Goal: Task Accomplishment & Management: Complete application form

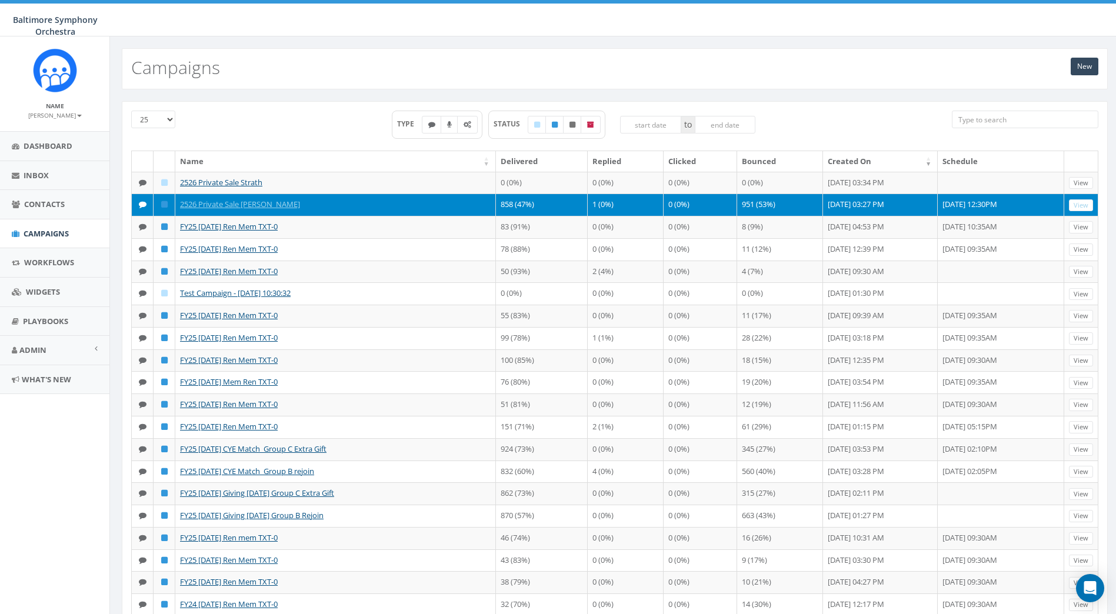
click at [588, 216] on td "1 (0%)" at bounding box center [626, 205] width 76 height 22
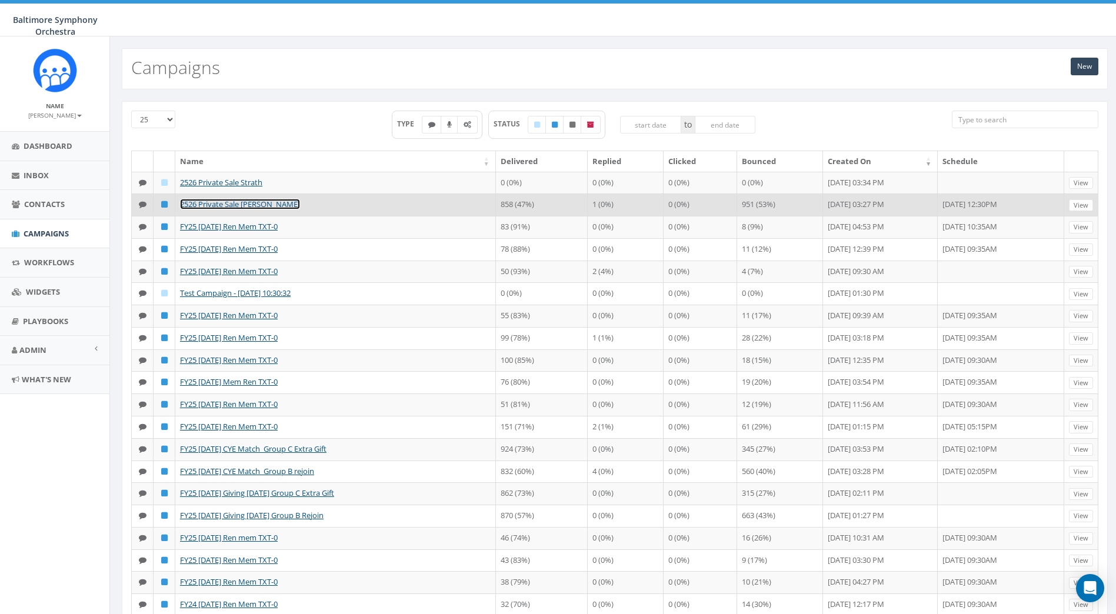
click at [257, 209] on link "2526 Private Sale [PERSON_NAME]" at bounding box center [240, 204] width 120 height 11
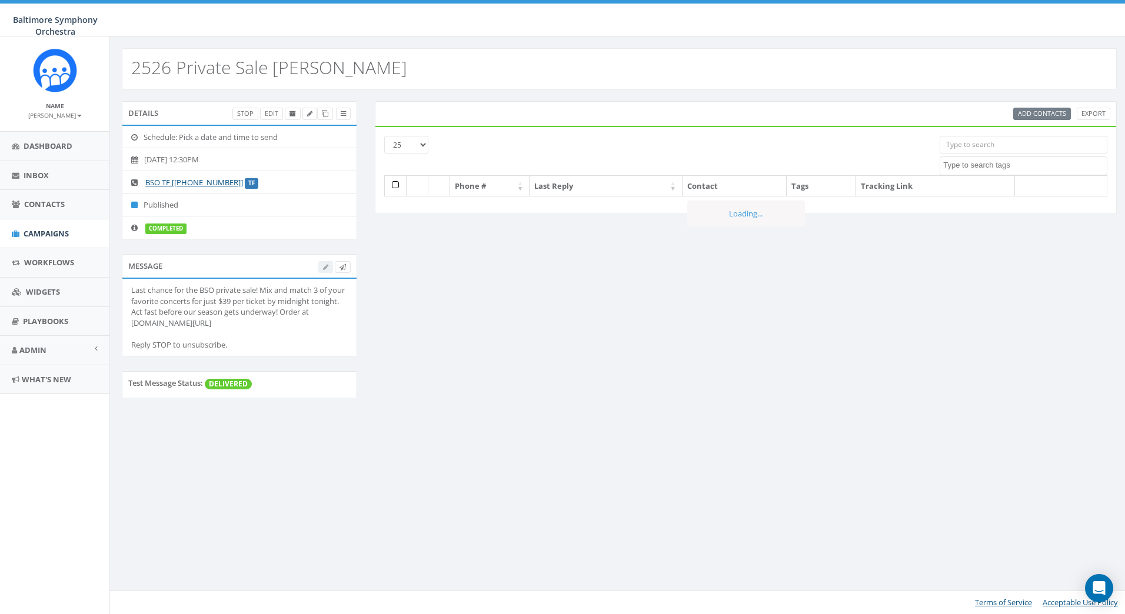
select select
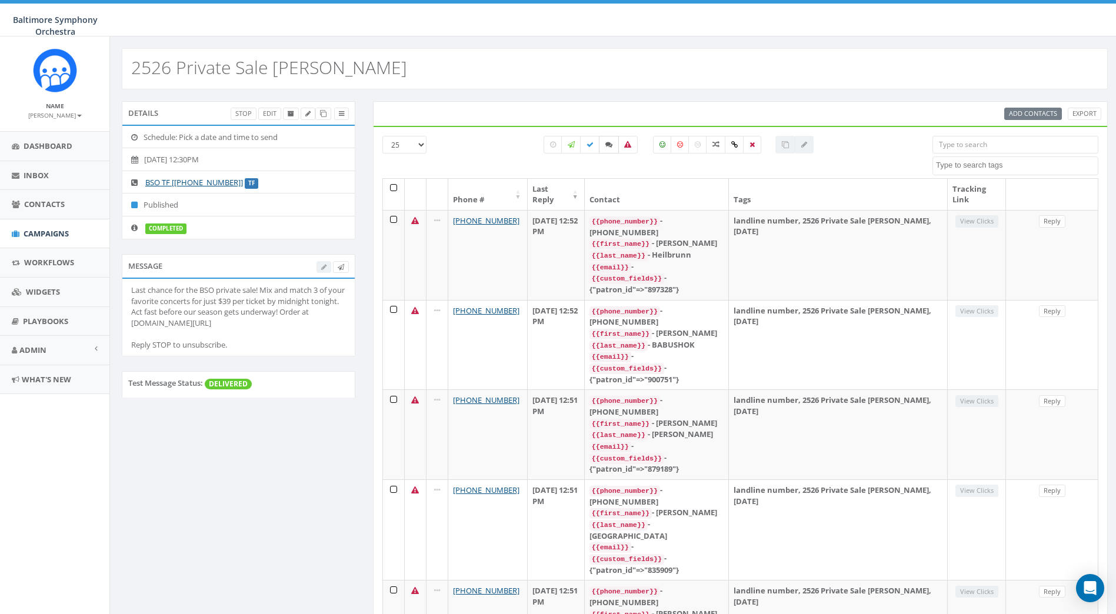
click at [605, 144] on icon at bounding box center [608, 144] width 7 height 7
checkbox input "true"
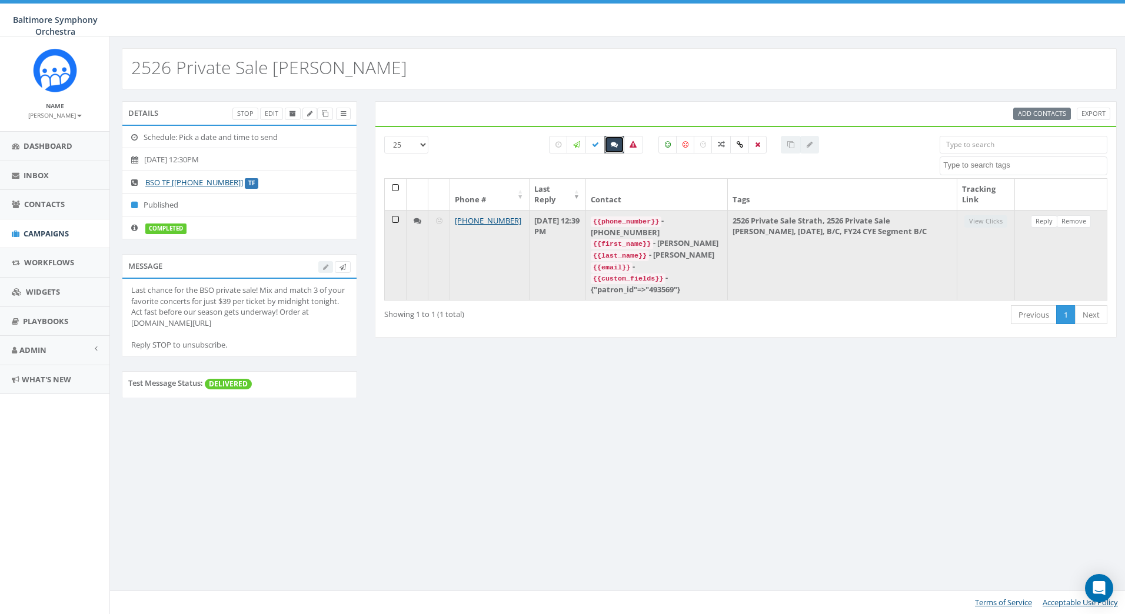
click at [955, 264] on td "2526 Private Sale Strath, 2526 Private Sale Meyer, 2025/09/19, B/C, FY24 CYE Se…" at bounding box center [842, 255] width 229 height 90
click at [842, 218] on td "2526 Private Sale Strath, 2526 Private Sale Meyer, 2025/09/19, B/C, FY24 CYE Se…" at bounding box center [842, 255] width 229 height 90
click at [991, 224] on td "View Clicks" at bounding box center [986, 255] width 58 height 90
click at [572, 222] on td "September 19, 2025 12:39 PM" at bounding box center [557, 255] width 56 height 90
click at [418, 222] on icon at bounding box center [418, 221] width 8 height 8
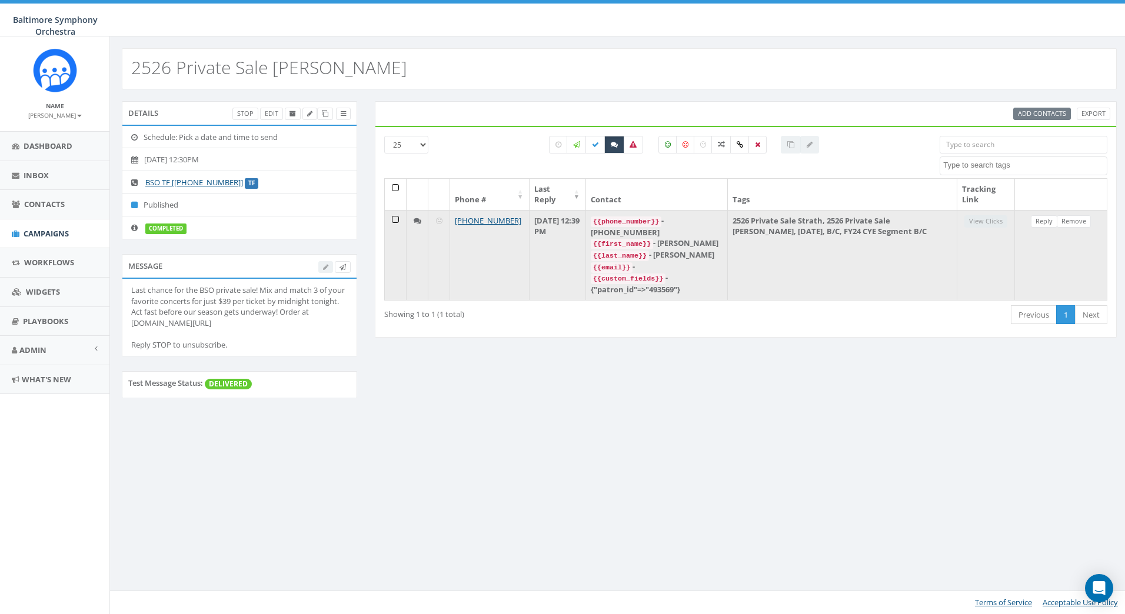
click at [394, 221] on td at bounding box center [396, 255] width 22 height 90
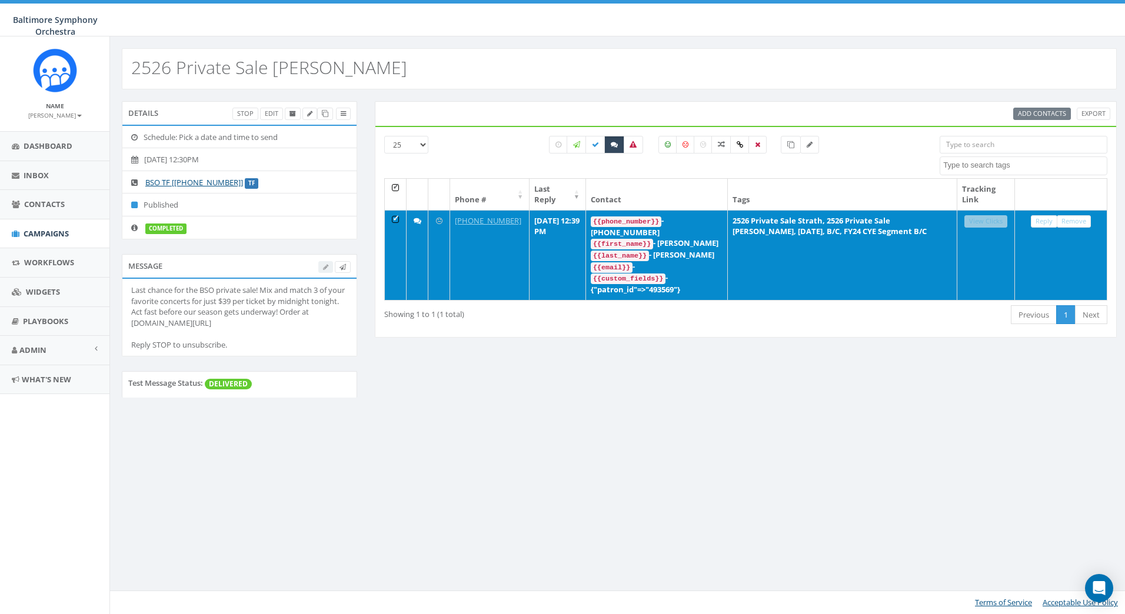
click at [397, 218] on td at bounding box center [396, 255] width 22 height 90
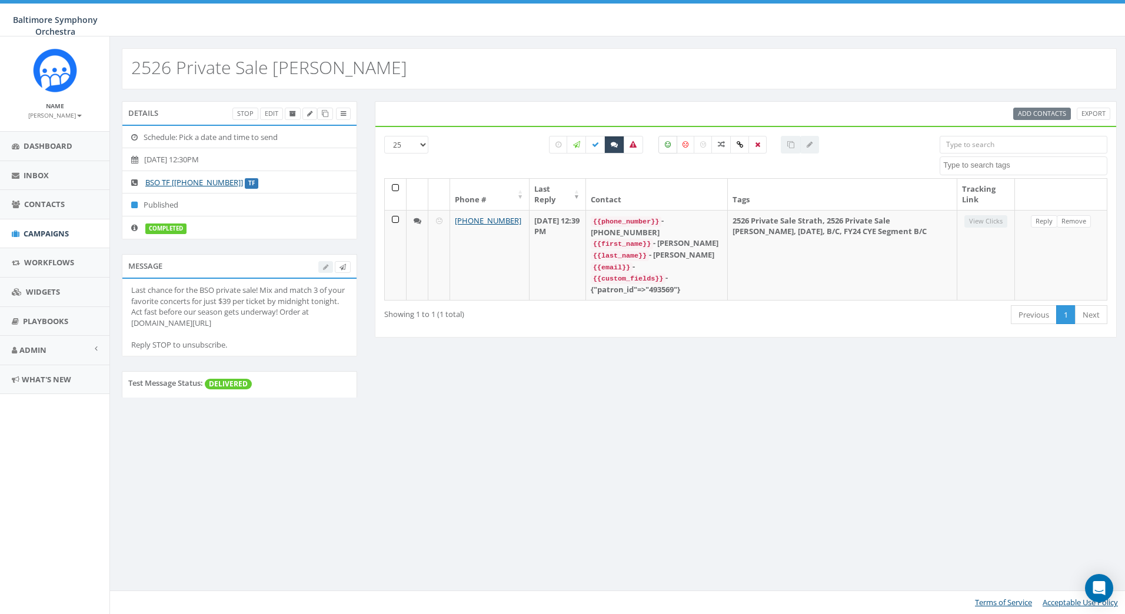
click at [670, 148] on icon at bounding box center [668, 144] width 6 height 7
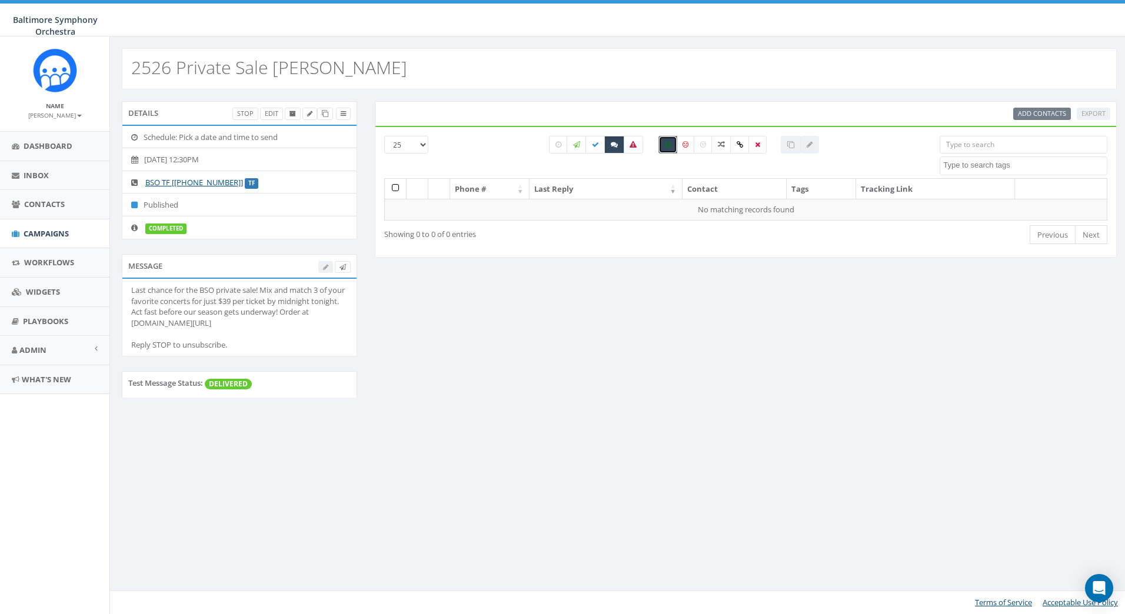
click at [668, 145] on icon at bounding box center [668, 144] width 6 height 7
checkbox input "false"
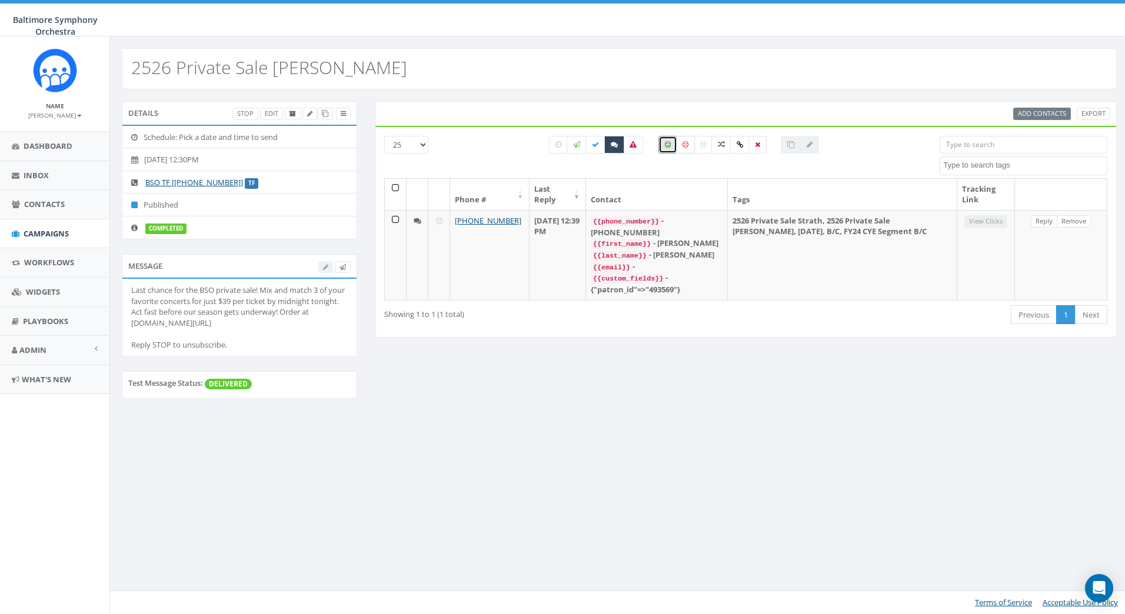
click at [684, 147] on icon at bounding box center [685, 144] width 6 height 7
checkbox input "true"
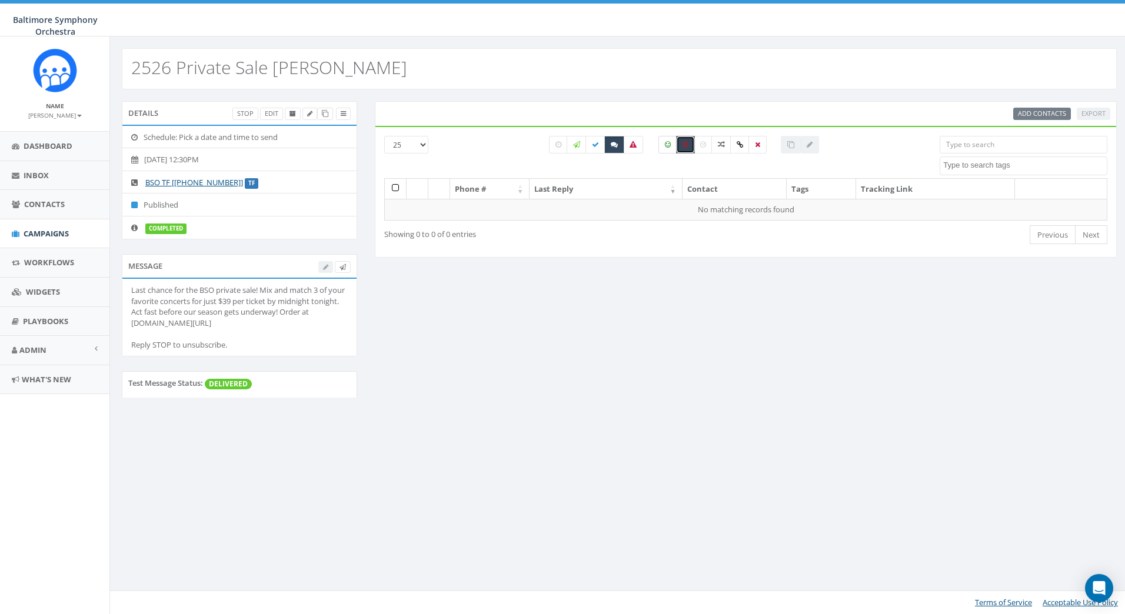
click at [671, 145] on label at bounding box center [667, 145] width 19 height 18
checkbox input "true"
click at [685, 146] on icon at bounding box center [685, 144] width 6 height 7
checkbox input "false"
click at [668, 148] on icon at bounding box center [668, 144] width 6 height 7
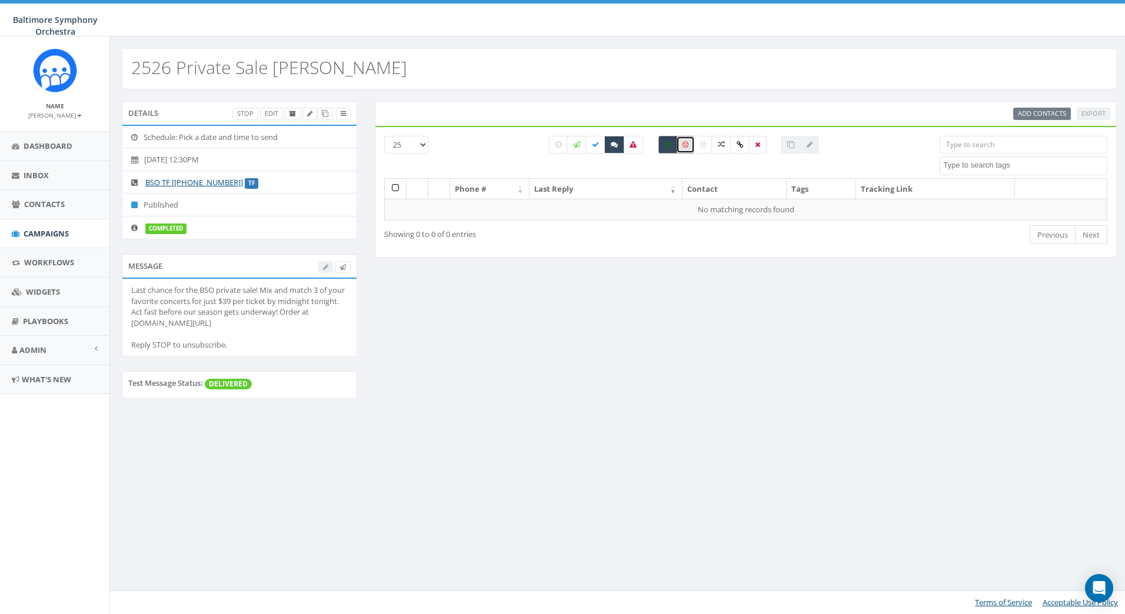
checkbox input "false"
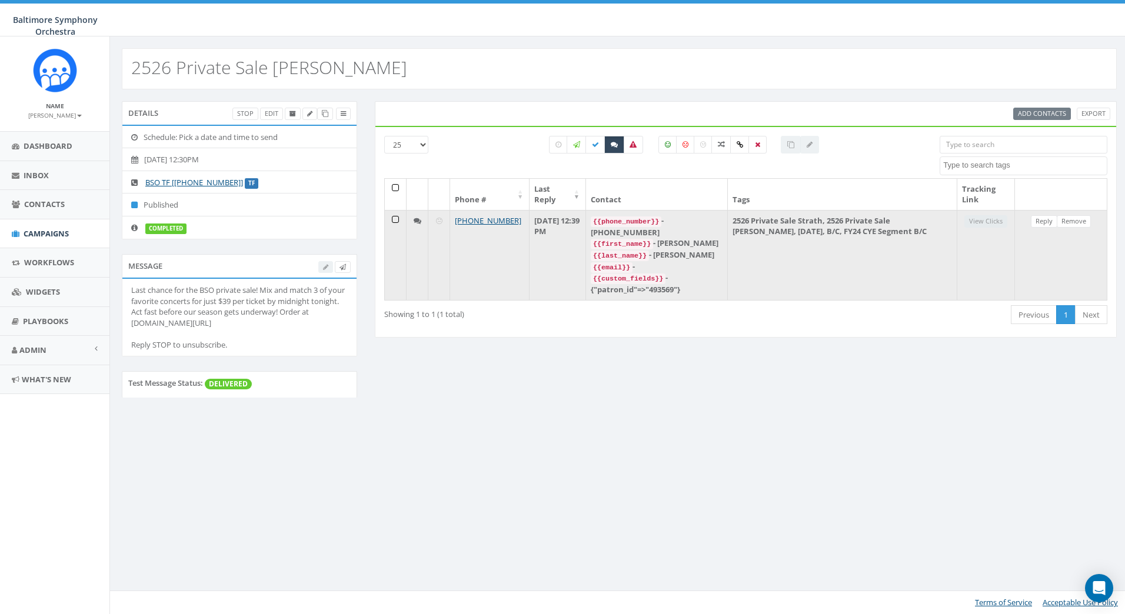
click at [415, 221] on icon at bounding box center [418, 221] width 8 height 8
click at [701, 238] on div "{{first_name}} - Joseph" at bounding box center [657, 244] width 132 height 12
click at [817, 224] on td "2526 Private Sale Strath, 2526 Private Sale Meyer, 2025/09/19, B/C, FY24 CYE Se…" at bounding box center [842, 255] width 229 height 90
click at [1042, 220] on link "Reply" at bounding box center [1044, 221] width 26 height 12
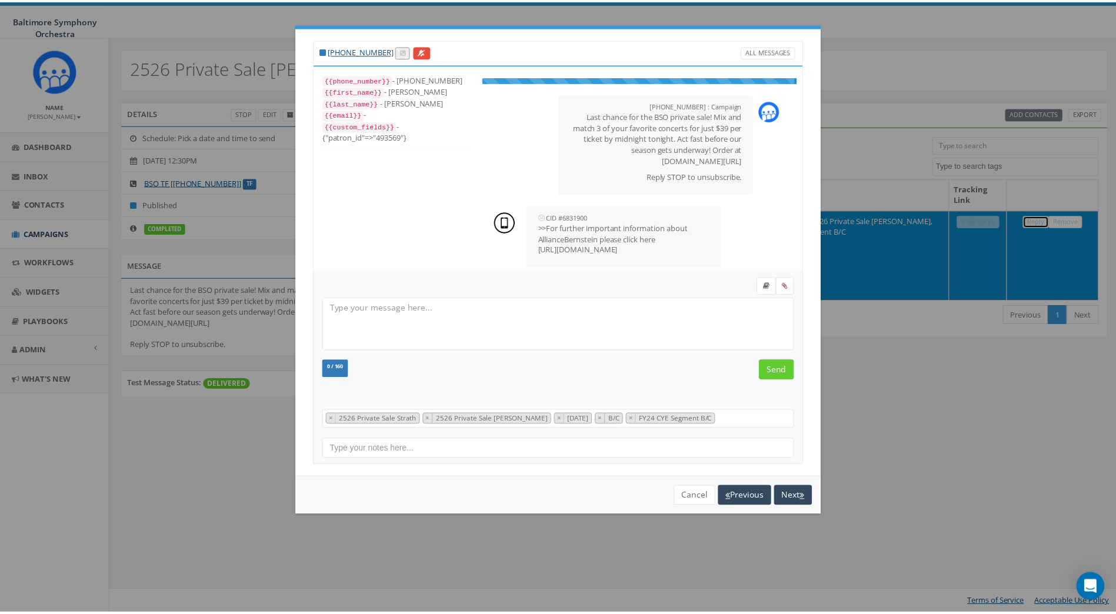
scroll to position [47, 0]
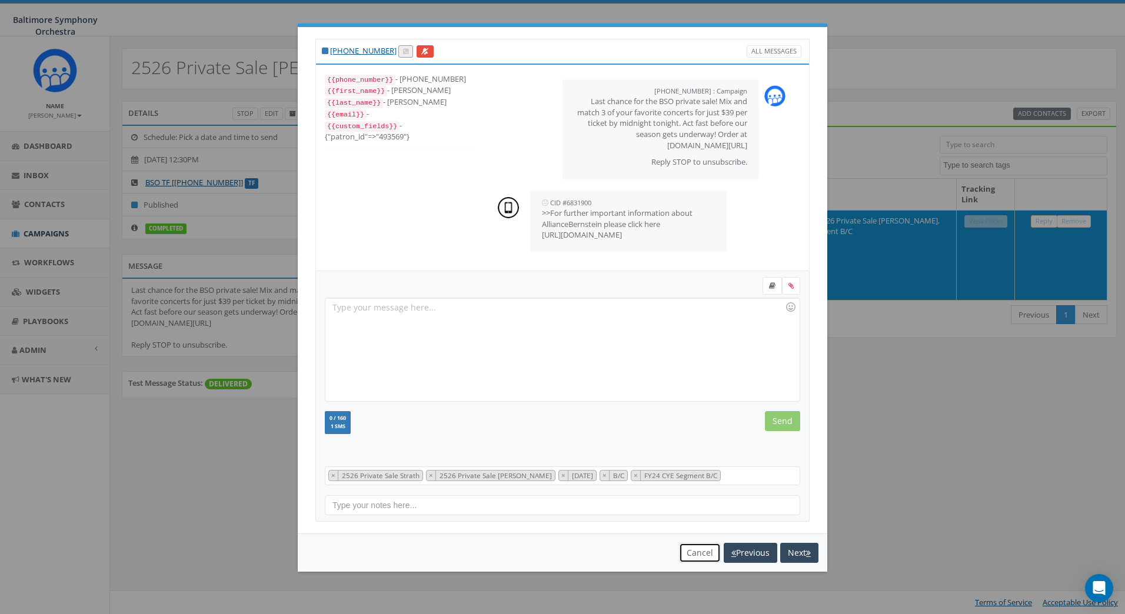
click at [691, 552] on button "Cancel" at bounding box center [700, 553] width 42 height 20
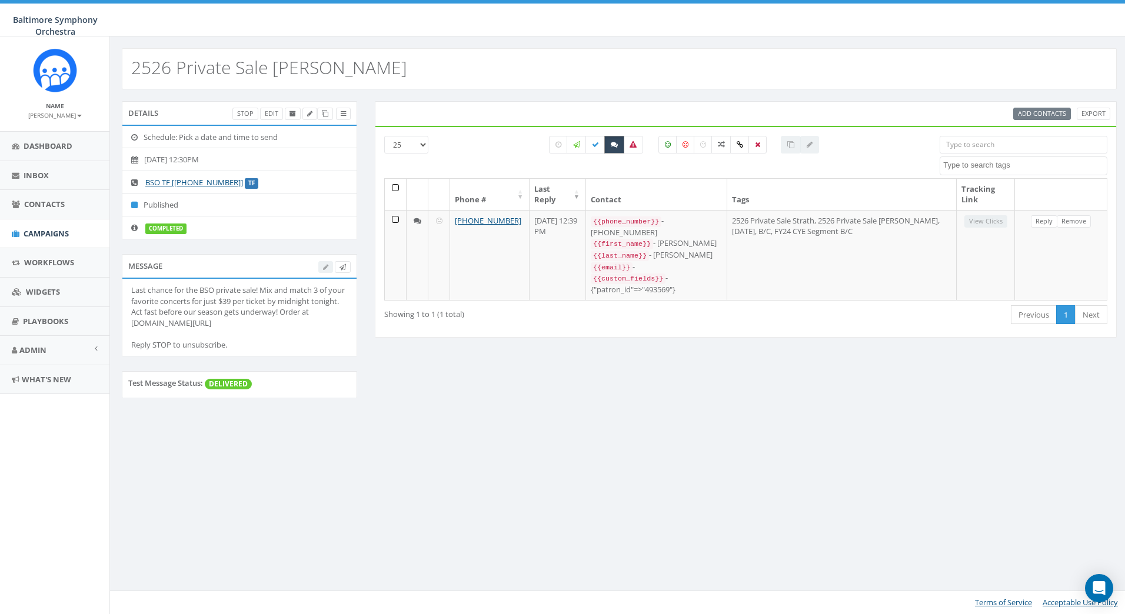
click at [616, 142] on icon at bounding box center [614, 144] width 7 height 7
checkbox input "false"
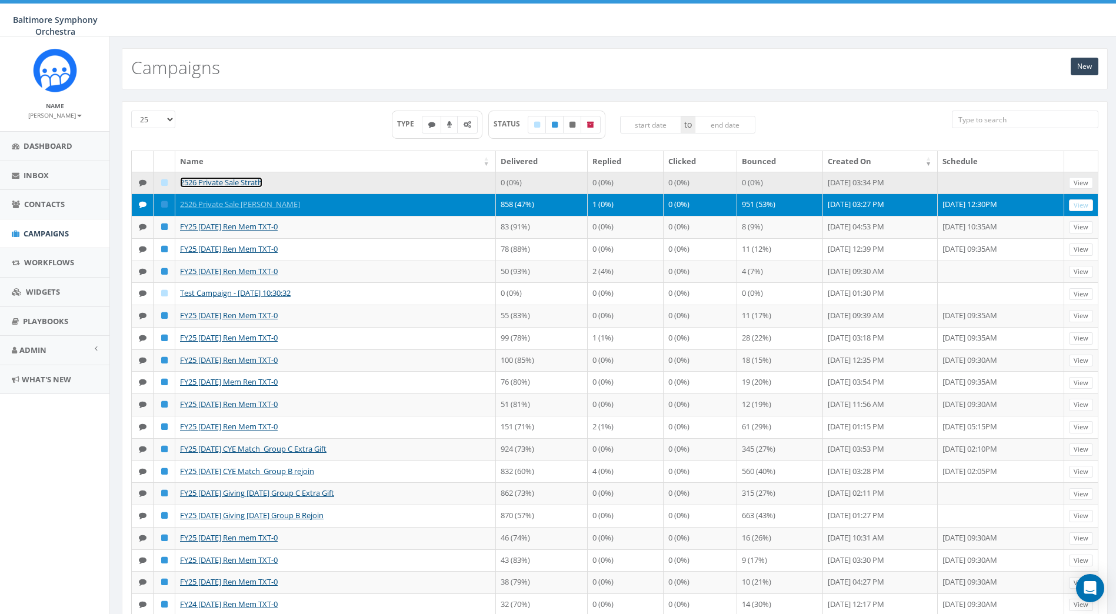
click at [239, 181] on link "2526 Private Sale Strath" at bounding box center [221, 182] width 82 height 11
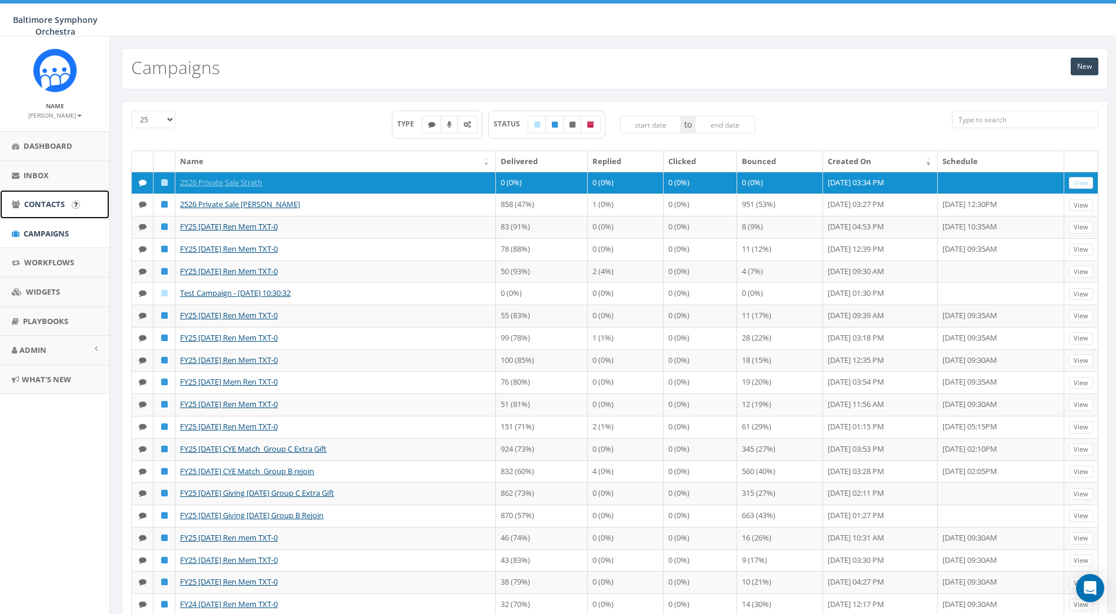
click at [48, 201] on span "Contacts" at bounding box center [44, 204] width 41 height 11
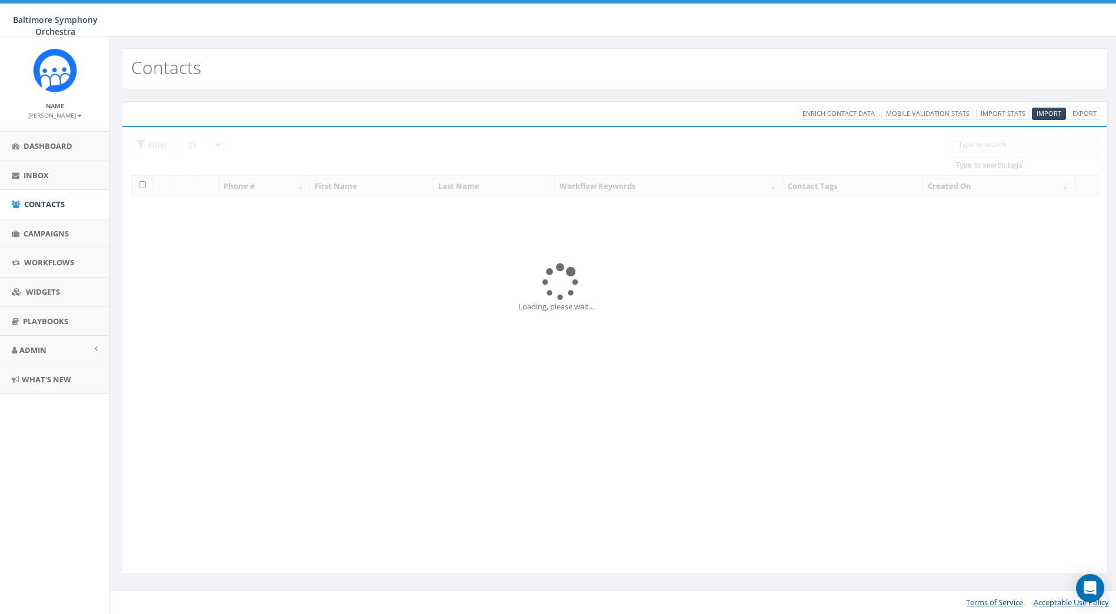
select select
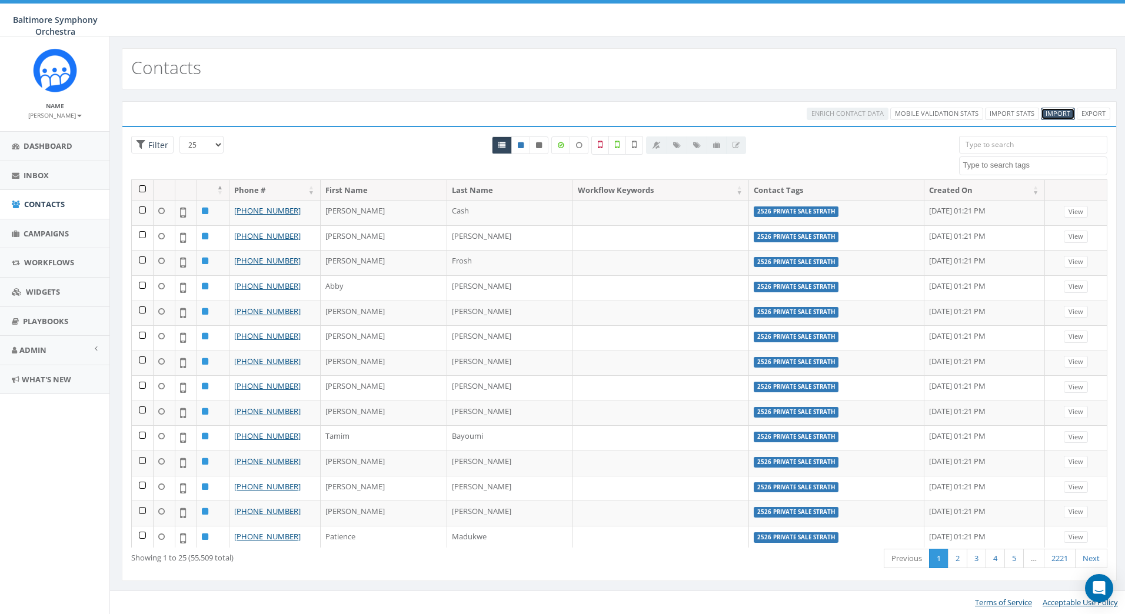
click at [1062, 113] on span "Import" at bounding box center [1057, 113] width 25 height 9
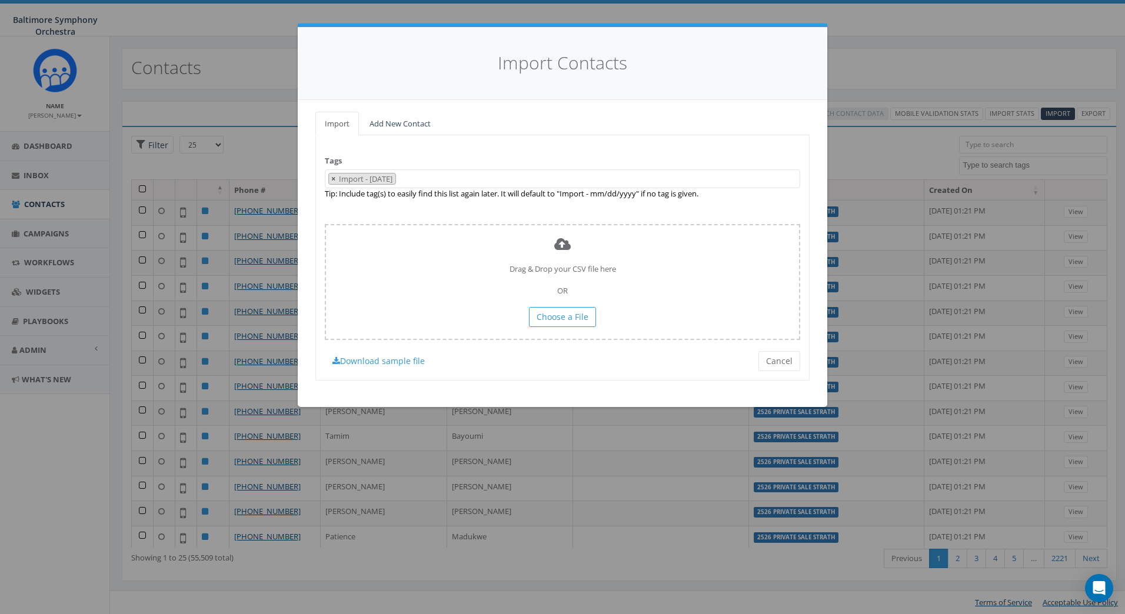
click at [336, 179] on button "×" at bounding box center [333, 179] width 9 height 11
select select
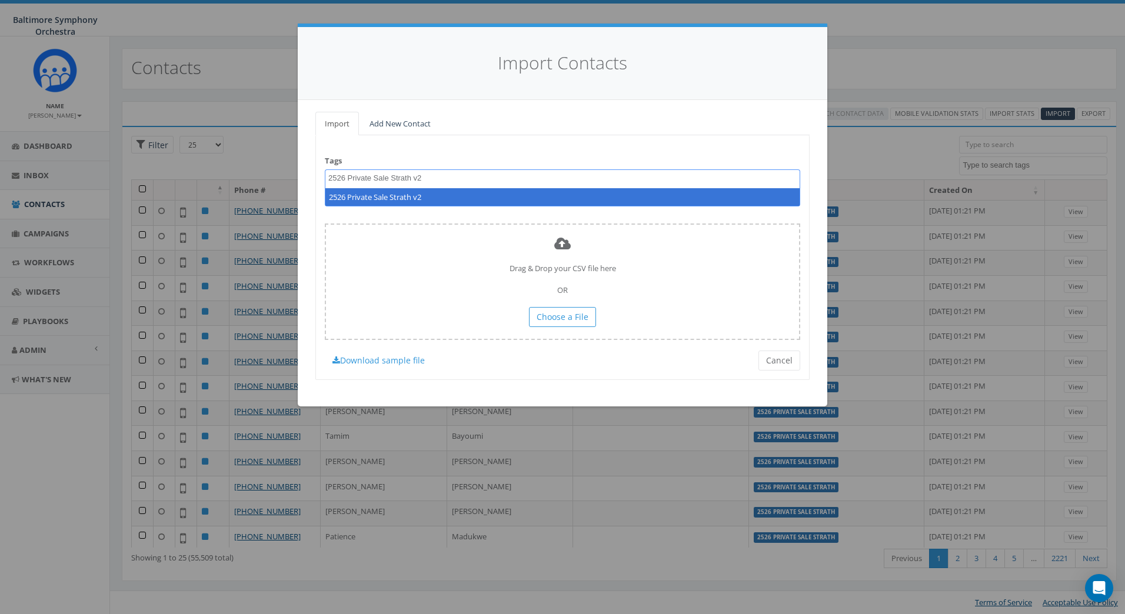
type textarea "2526 Private Sale Strath v2"
select select "2526 Private Sale Strath v2"
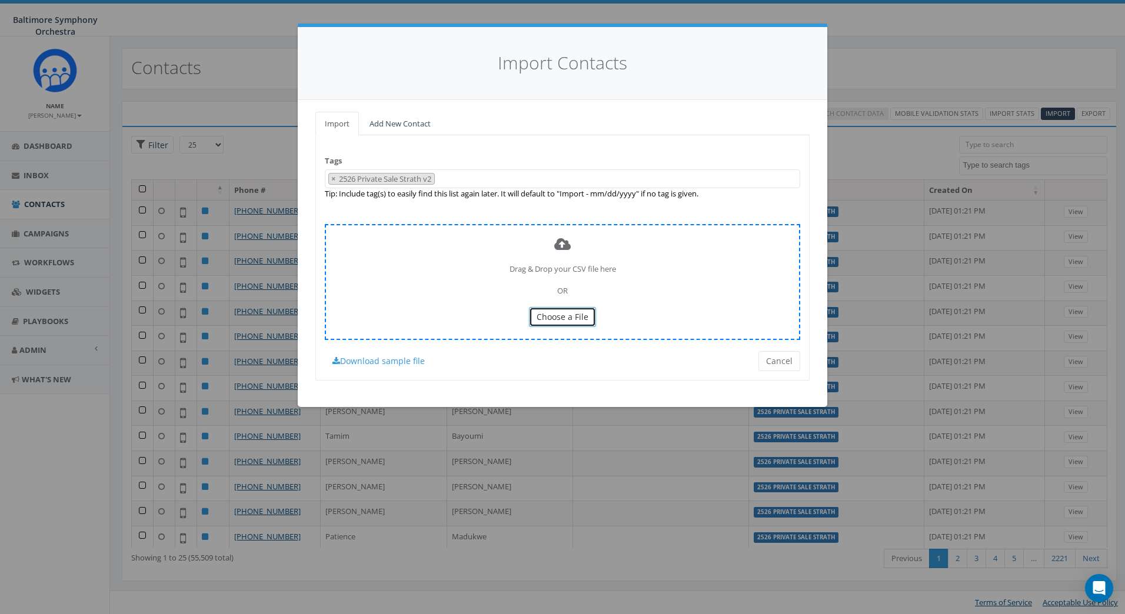
click at [558, 313] on span "Choose a File" at bounding box center [563, 316] width 52 height 11
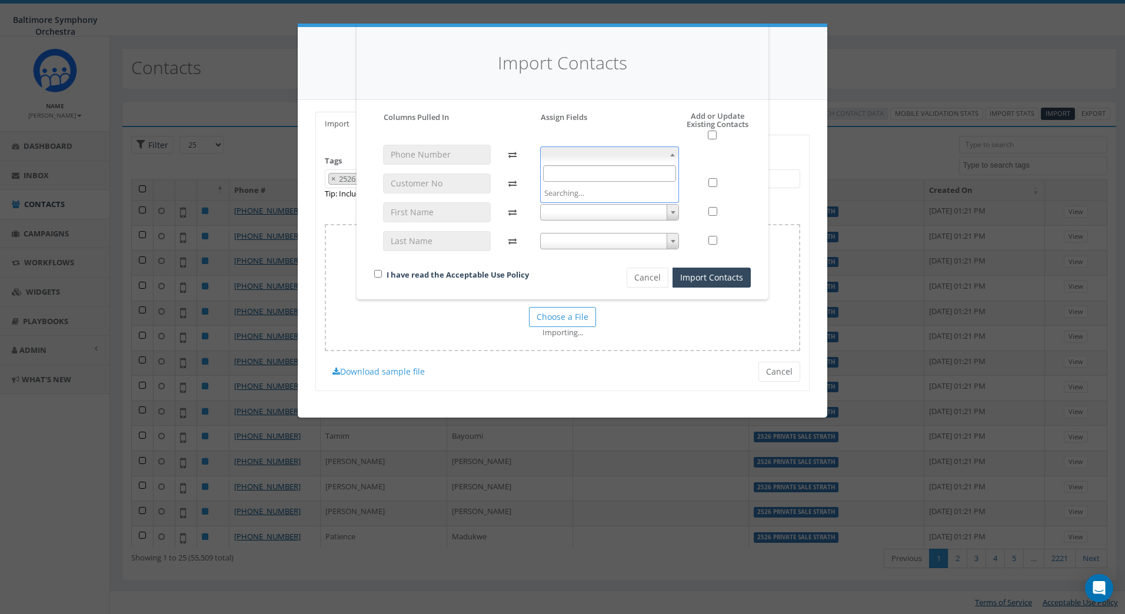
click at [674, 154] on b at bounding box center [672, 155] width 5 height 3
select select "phone_number"
click at [666, 189] on span at bounding box center [609, 183] width 139 height 16
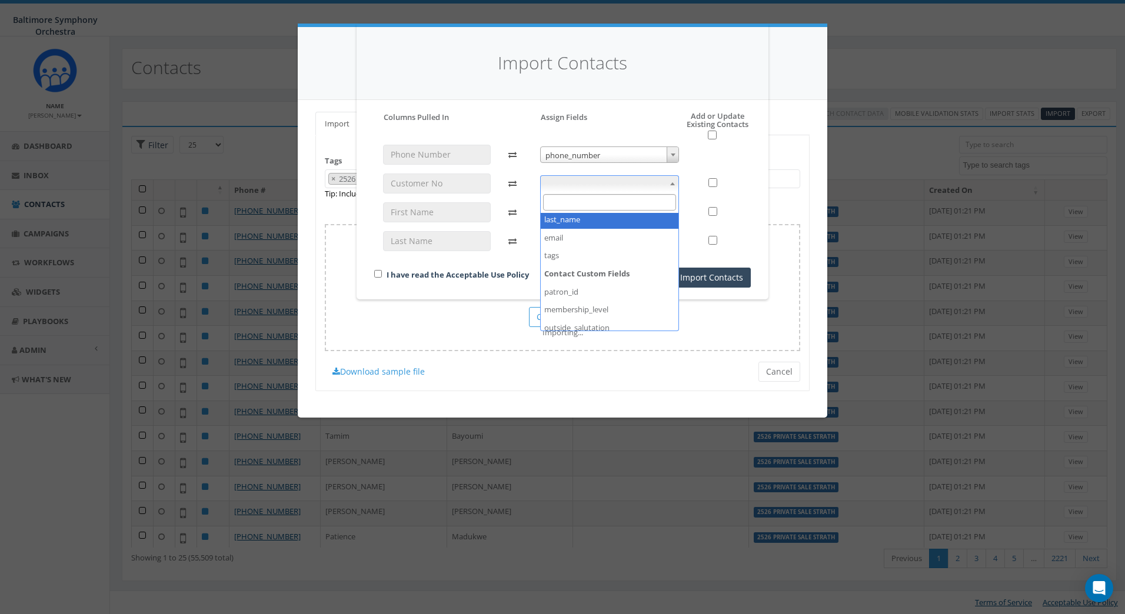
scroll to position [98, 0]
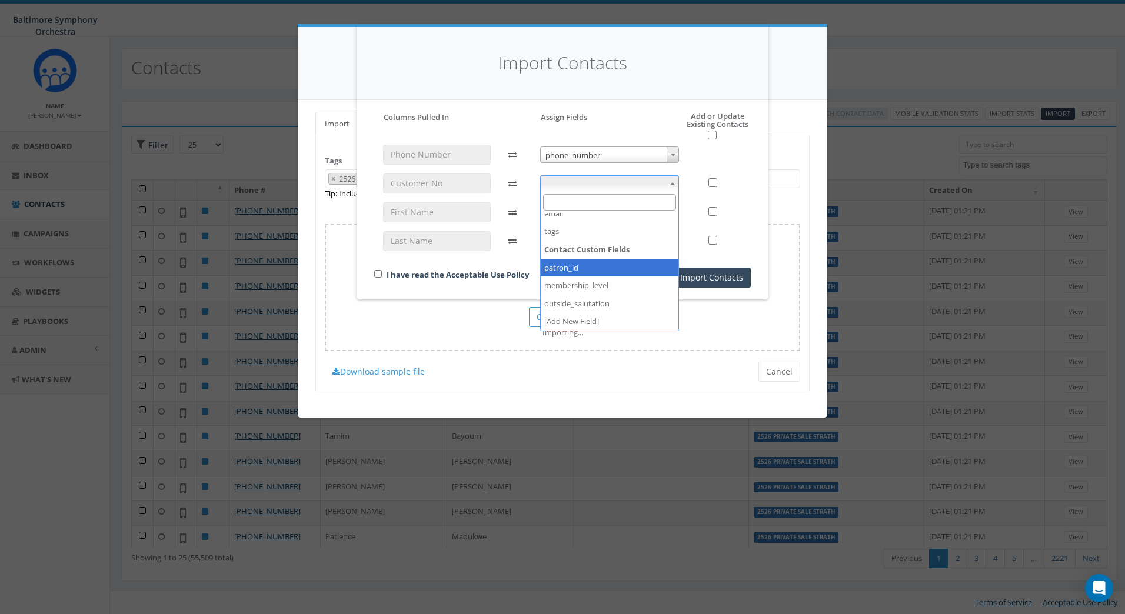
select select "patron_id"
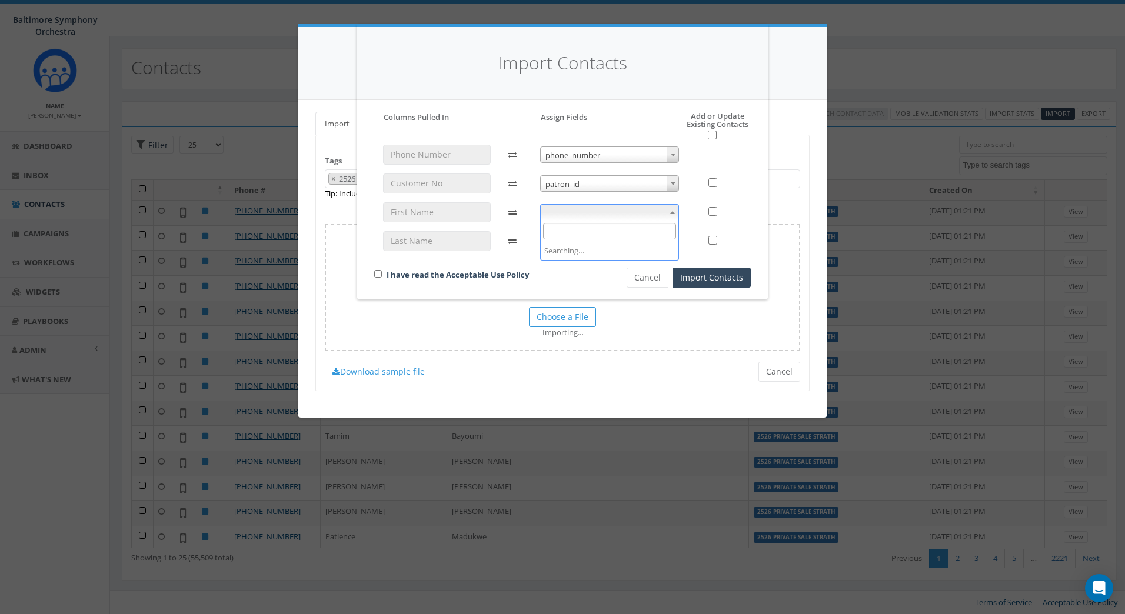
click at [668, 215] on span at bounding box center [673, 212] width 12 height 15
select select "first_name"
click at [662, 240] on span at bounding box center [609, 241] width 139 height 16
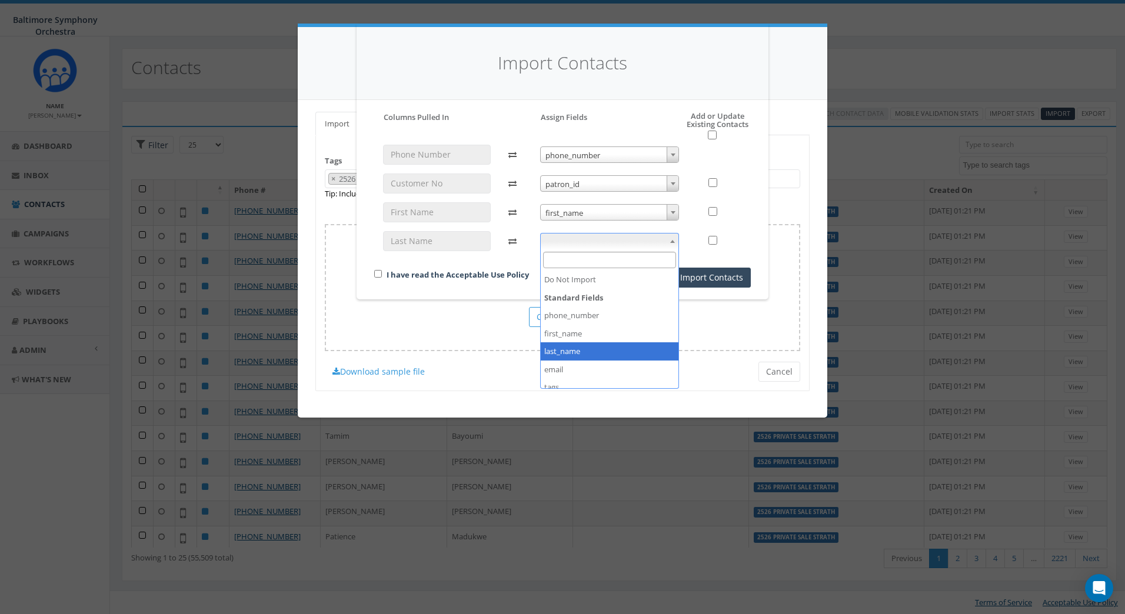
select select "last_name"
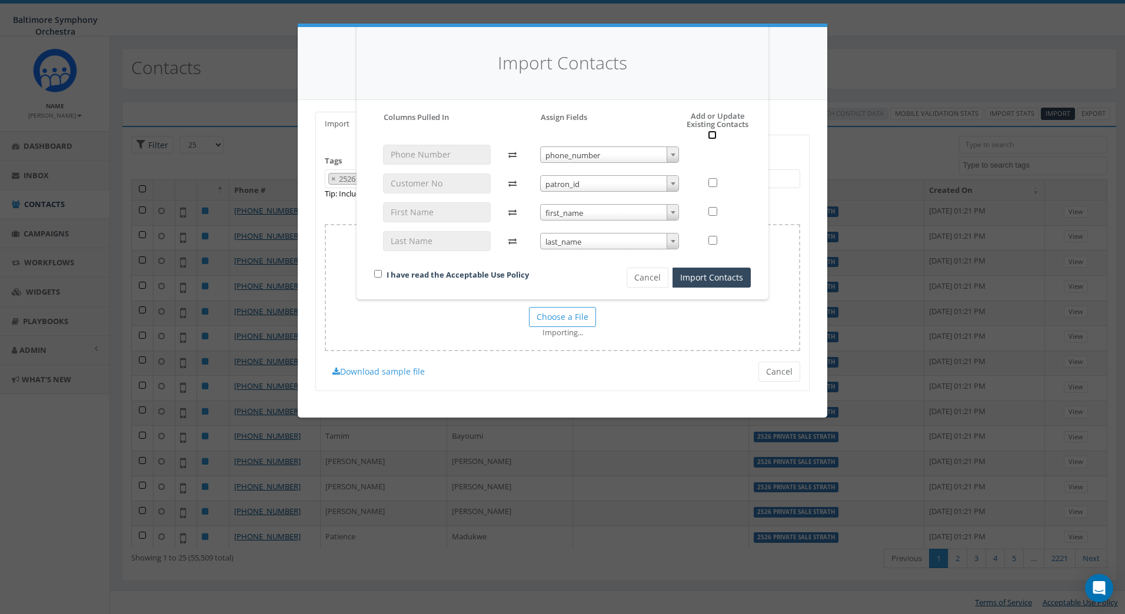
click at [712, 134] on input "checkbox" at bounding box center [712, 135] width 9 height 9
checkbox input "true"
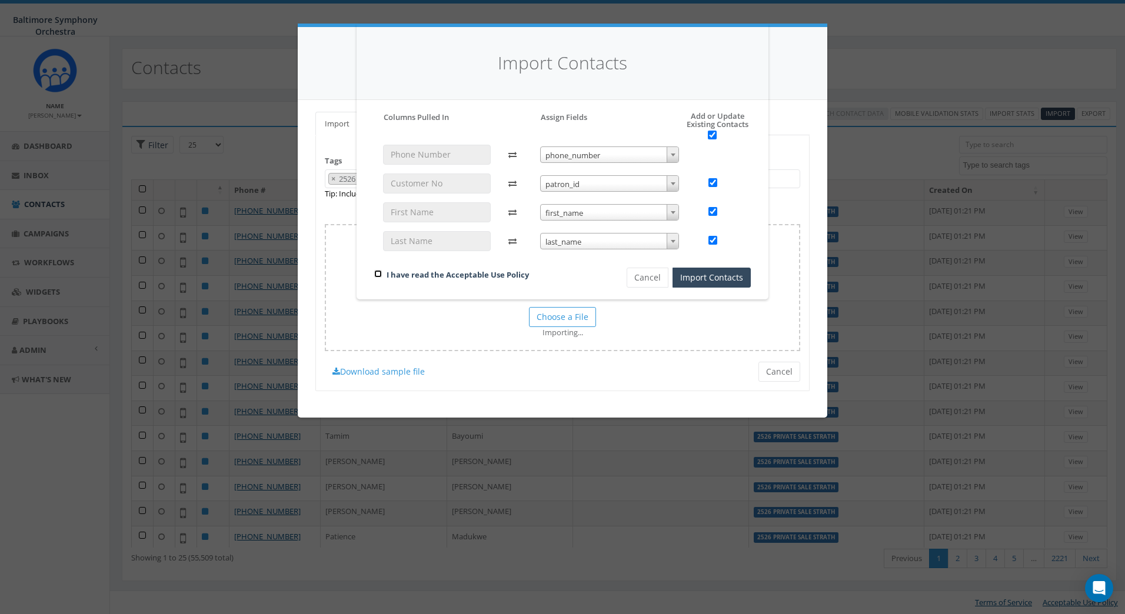
click at [379, 277] on input "checkbox" at bounding box center [378, 274] width 8 height 8
checkbox input "true"
click at [700, 279] on button "Import Contacts" at bounding box center [711, 278] width 78 height 20
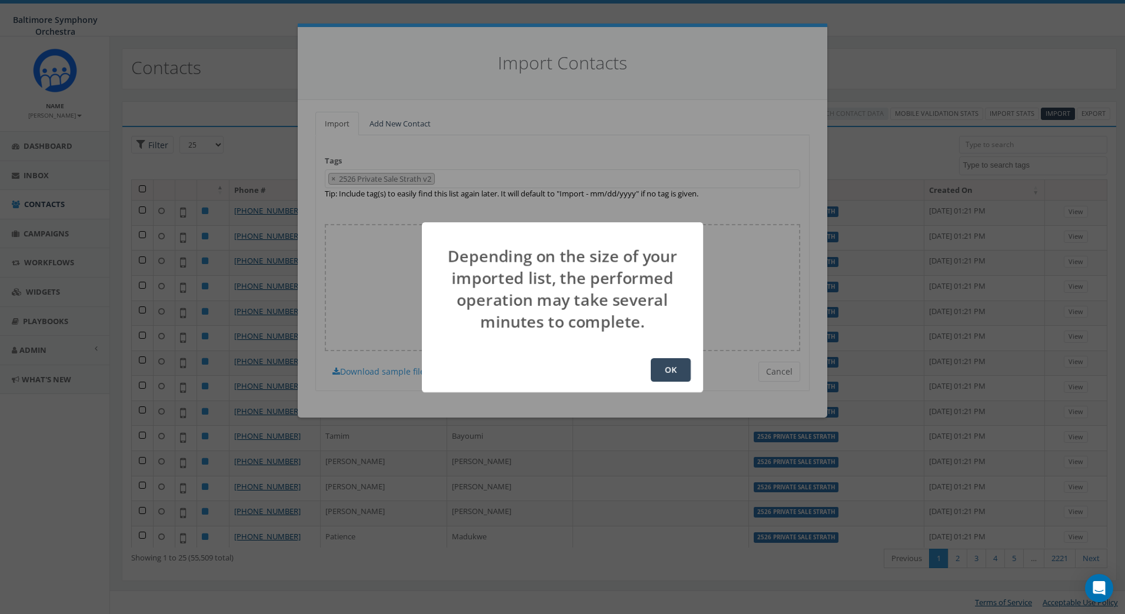
click at [665, 368] on button "OK" at bounding box center [671, 370] width 40 height 24
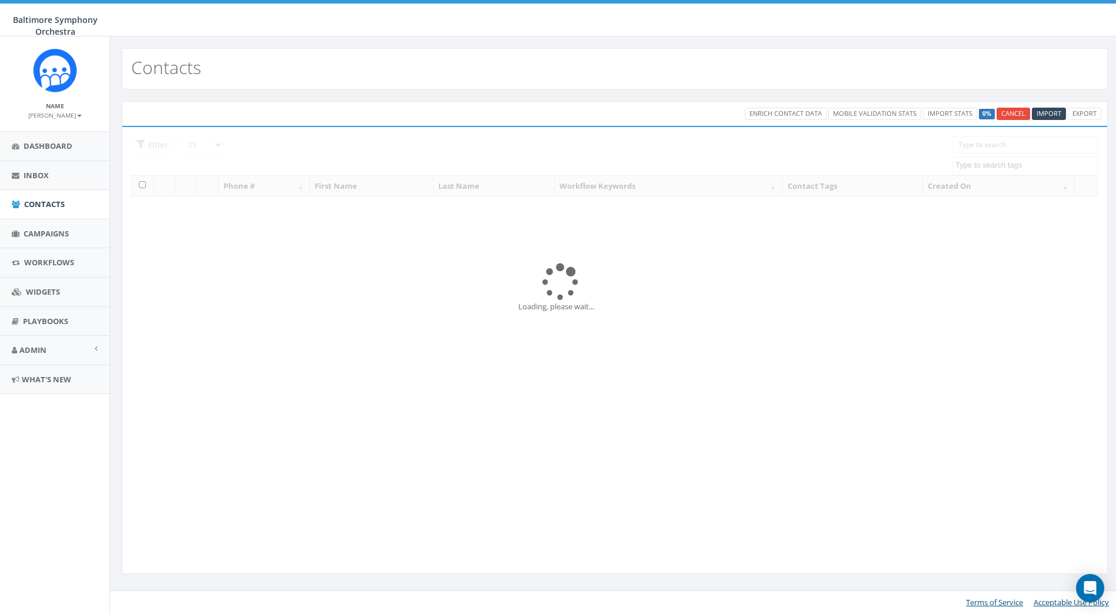
select select
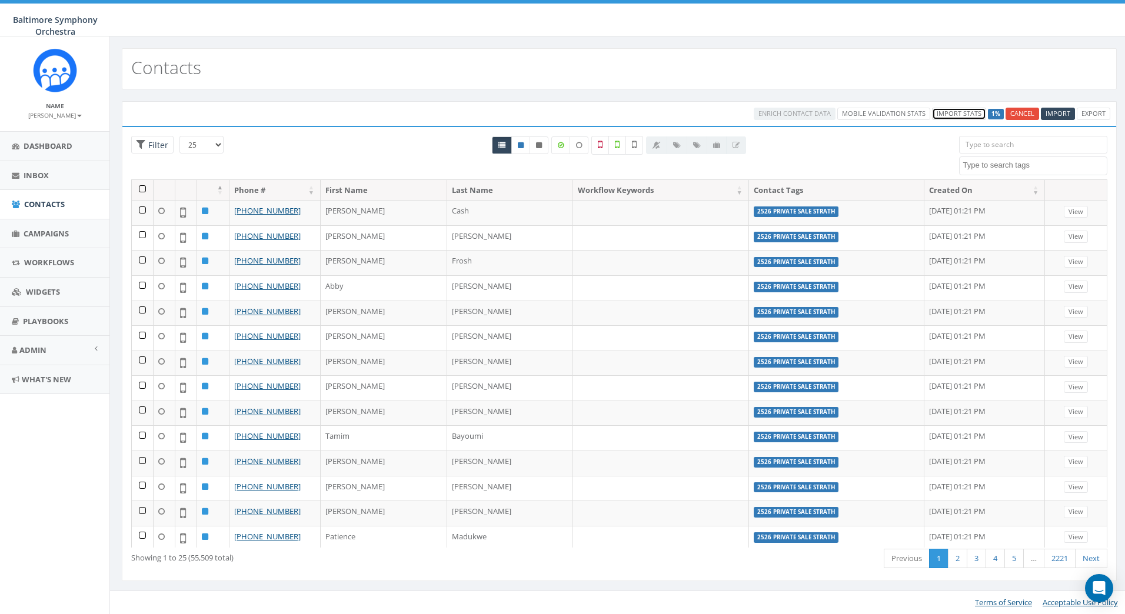
click at [966, 116] on link "Import Stats" at bounding box center [959, 114] width 54 height 12
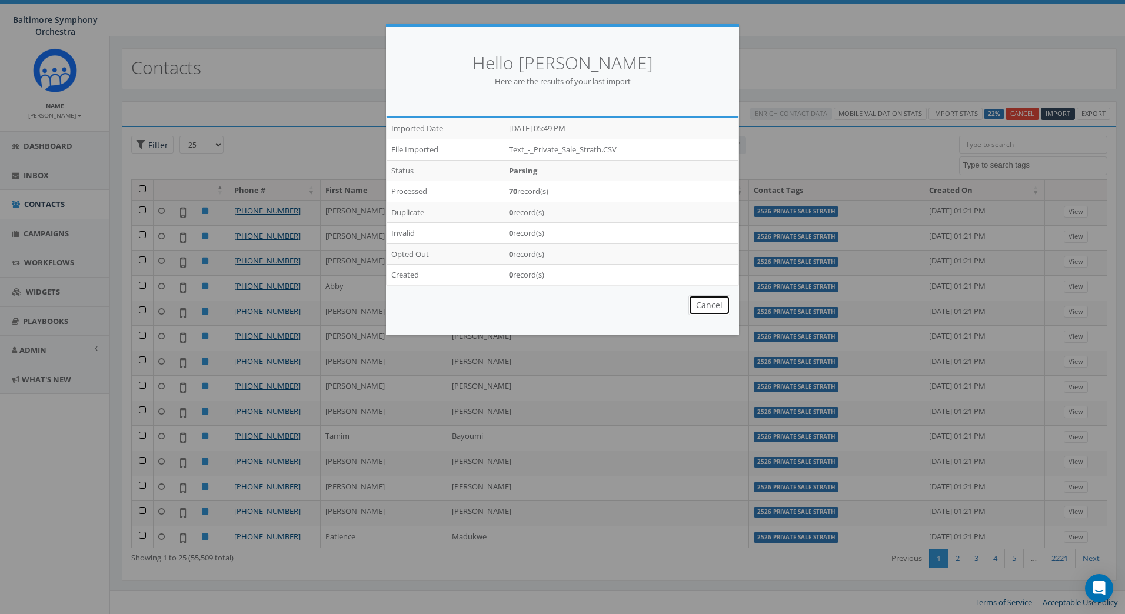
click at [707, 307] on button "Cancel" at bounding box center [709, 305] width 42 height 20
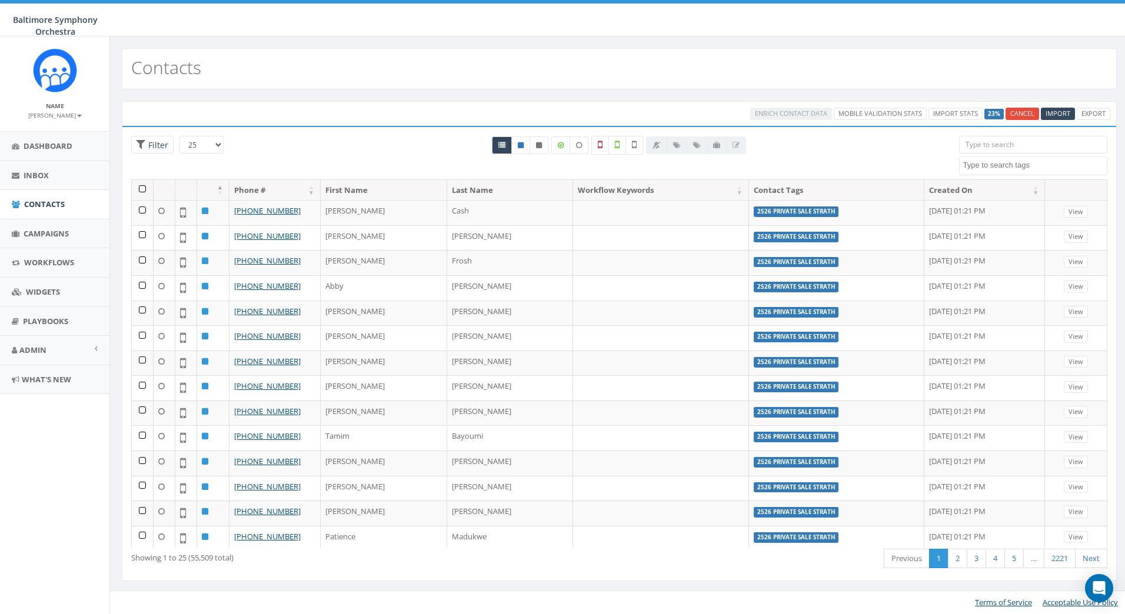
click at [994, 116] on label "23%" at bounding box center [993, 114] width 19 height 11
click at [960, 114] on link "Import Stats" at bounding box center [955, 114] width 54 height 12
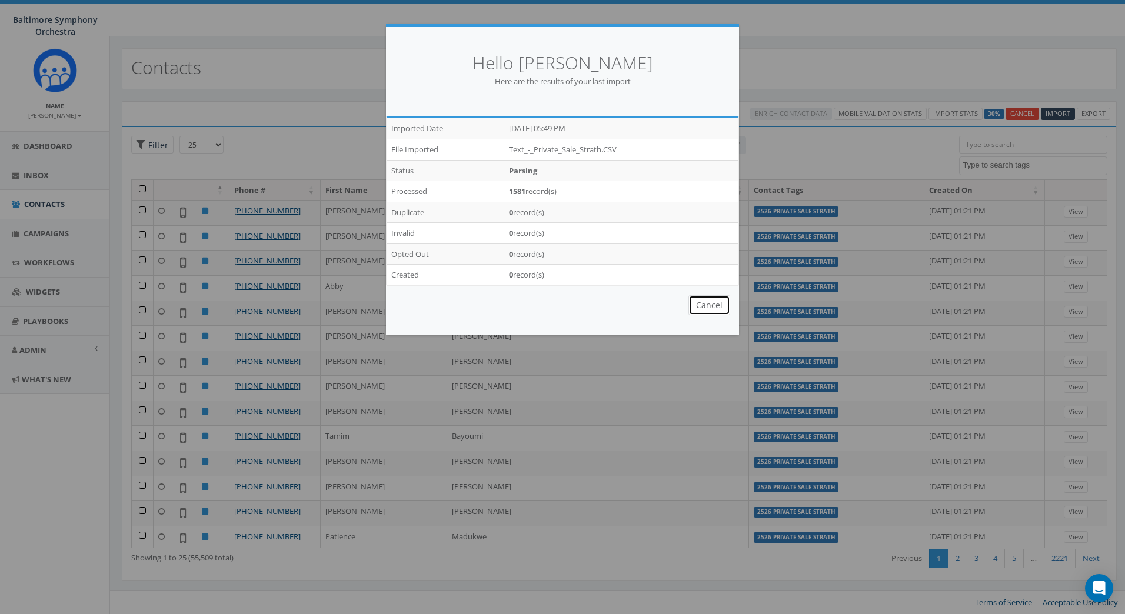
click at [712, 305] on button "Cancel" at bounding box center [709, 305] width 42 height 20
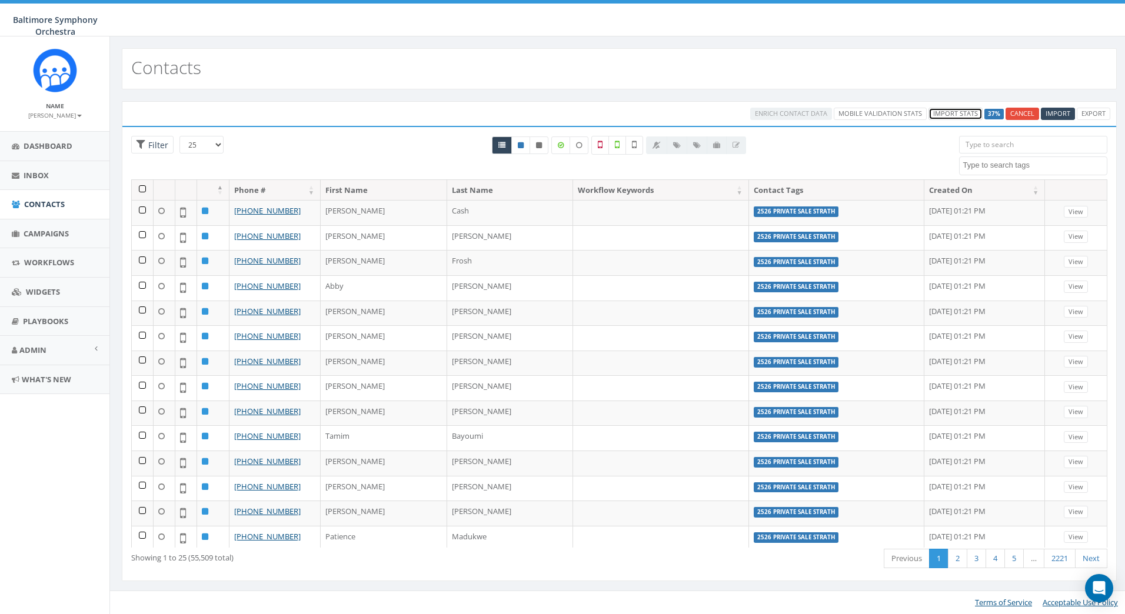
click at [956, 111] on link "Import Stats" at bounding box center [955, 114] width 54 height 12
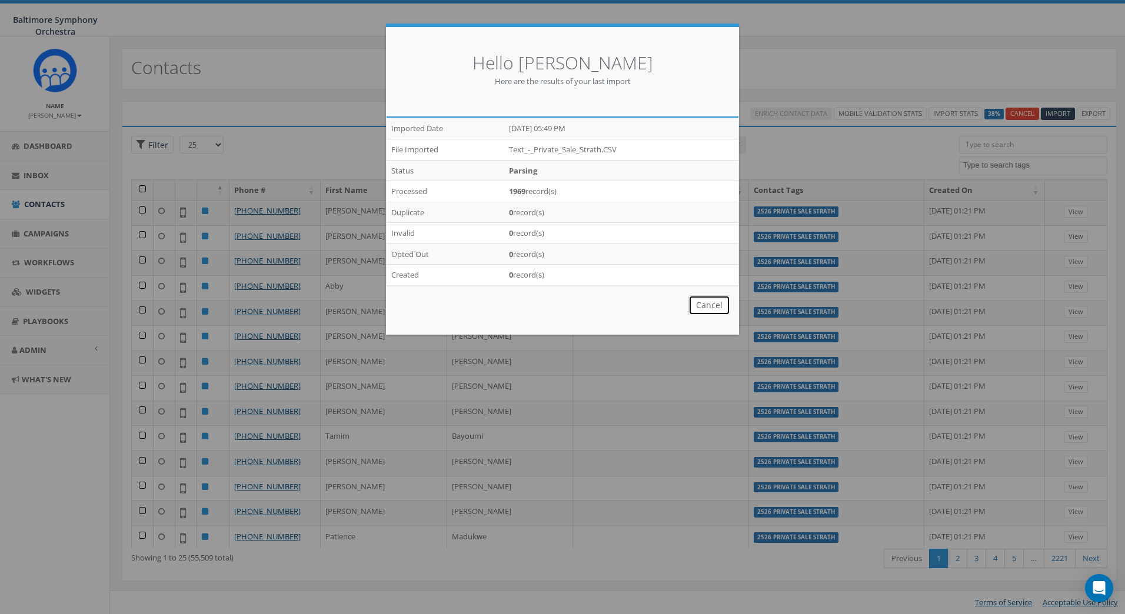
click at [713, 311] on button "Cancel" at bounding box center [709, 305] width 42 height 20
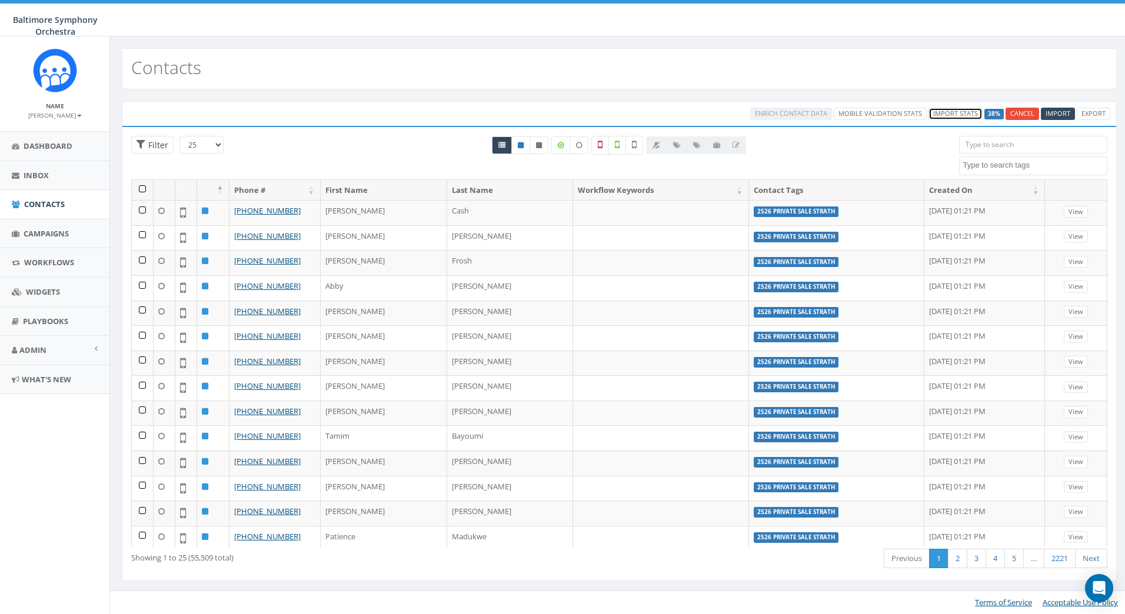
click at [950, 118] on link "Import Stats" at bounding box center [955, 114] width 54 height 12
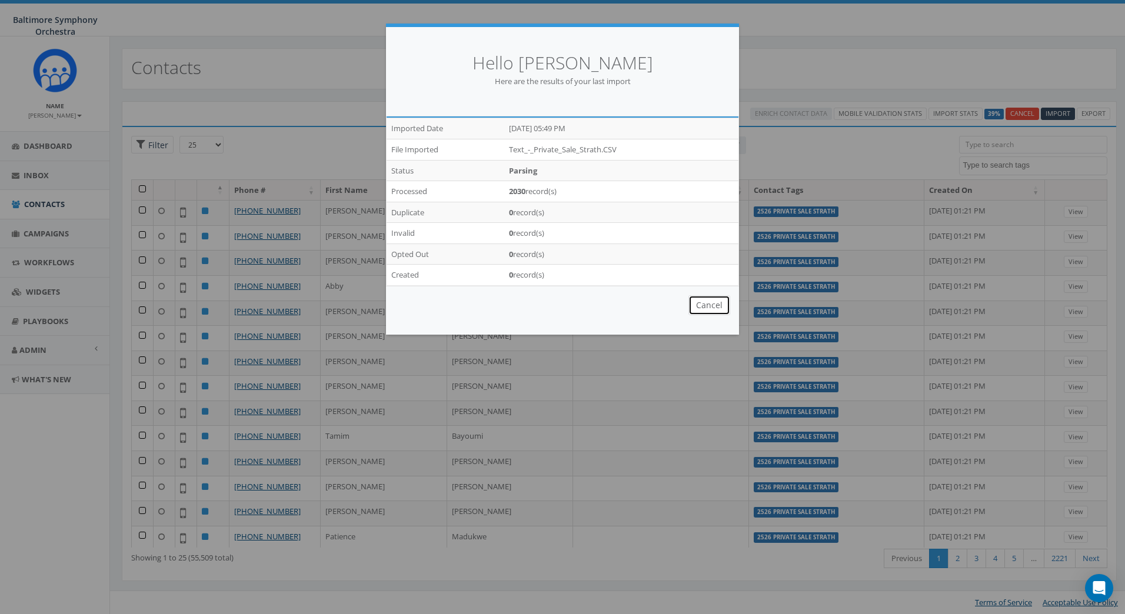
click at [698, 304] on button "Cancel" at bounding box center [709, 305] width 42 height 20
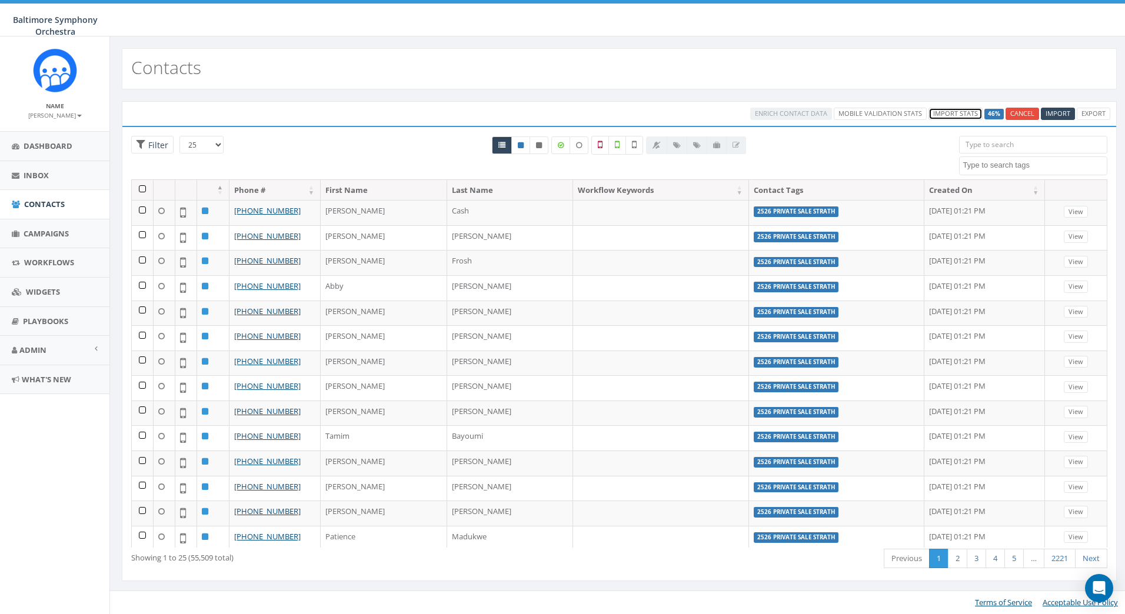
click at [965, 112] on link "Import Stats" at bounding box center [955, 114] width 54 height 12
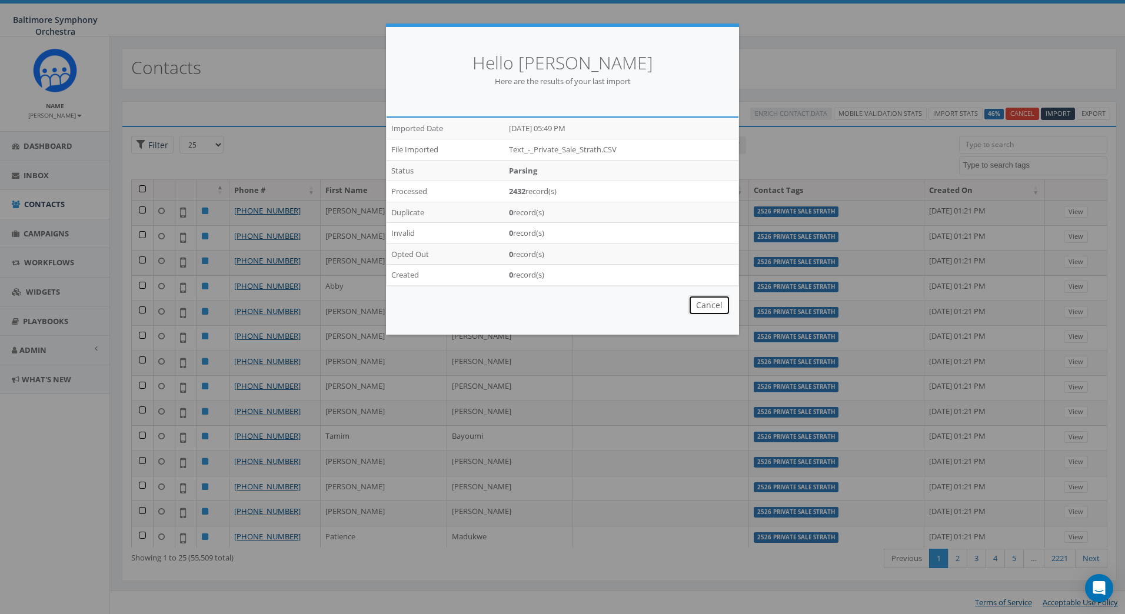
click at [708, 308] on button "Cancel" at bounding box center [709, 305] width 42 height 20
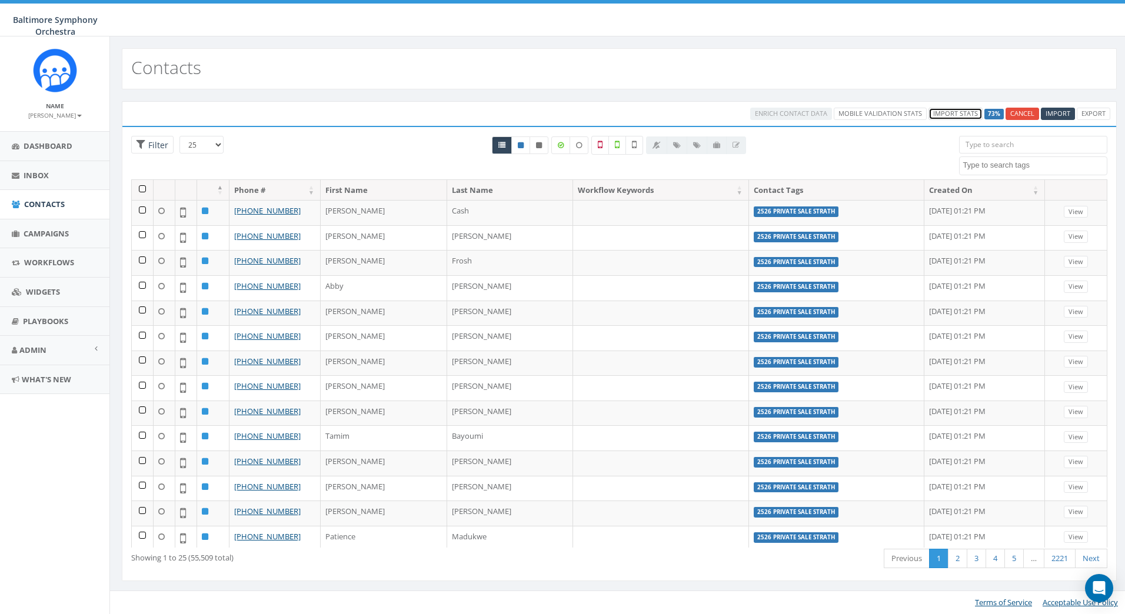
click at [960, 116] on link "Import Stats" at bounding box center [955, 114] width 54 height 12
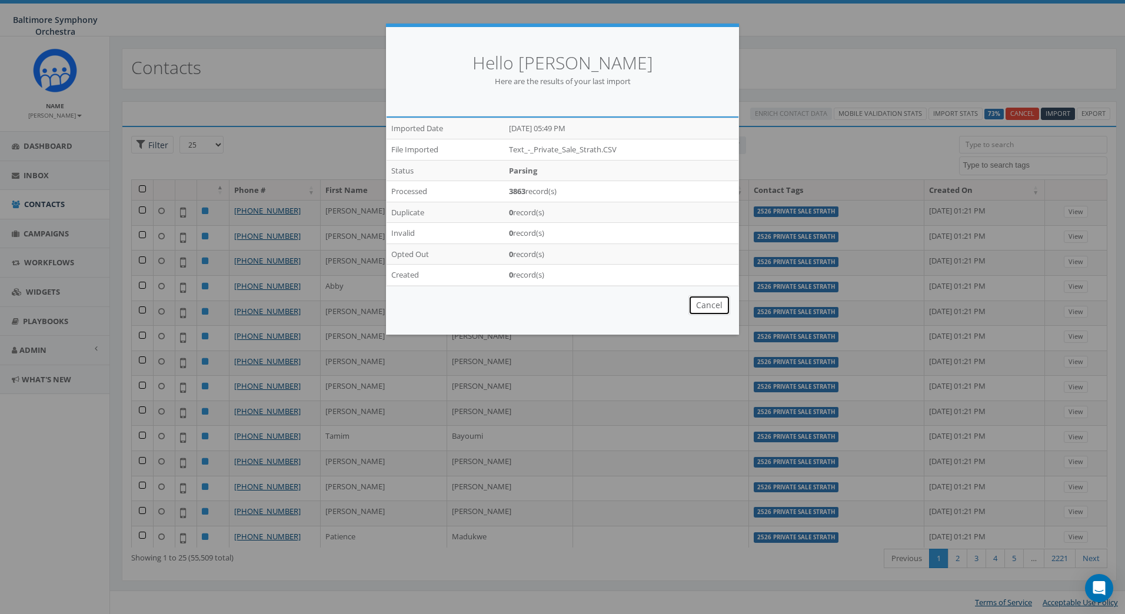
click at [710, 311] on button "Cancel" at bounding box center [709, 305] width 42 height 20
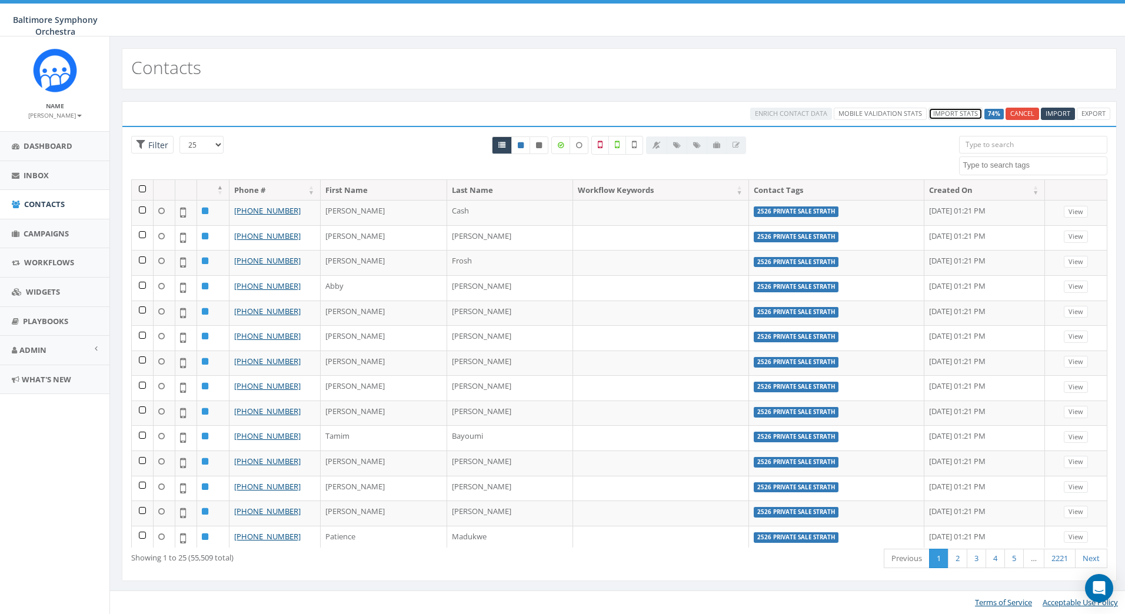
click at [947, 118] on link "Import Stats" at bounding box center [955, 114] width 54 height 12
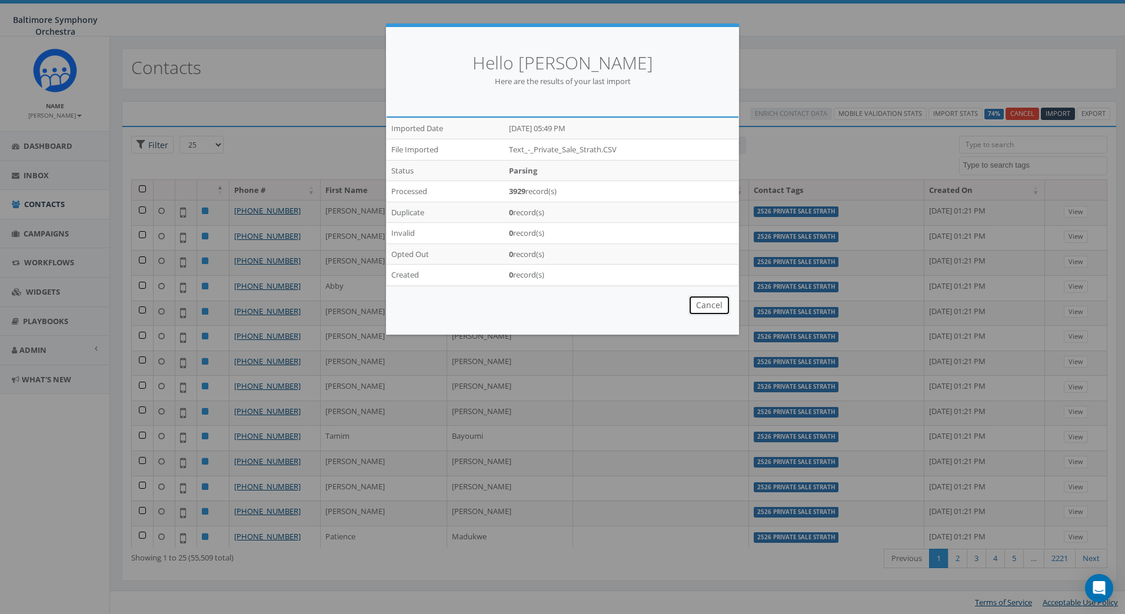
click at [707, 308] on button "Cancel" at bounding box center [709, 305] width 42 height 20
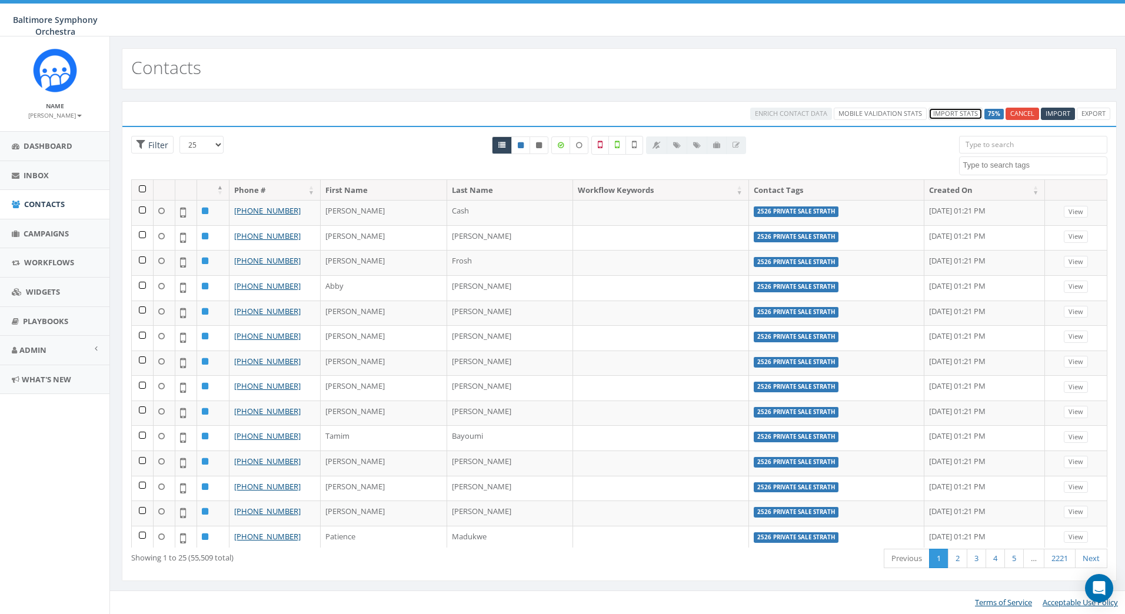
click at [942, 115] on link "Import Stats" at bounding box center [955, 114] width 54 height 12
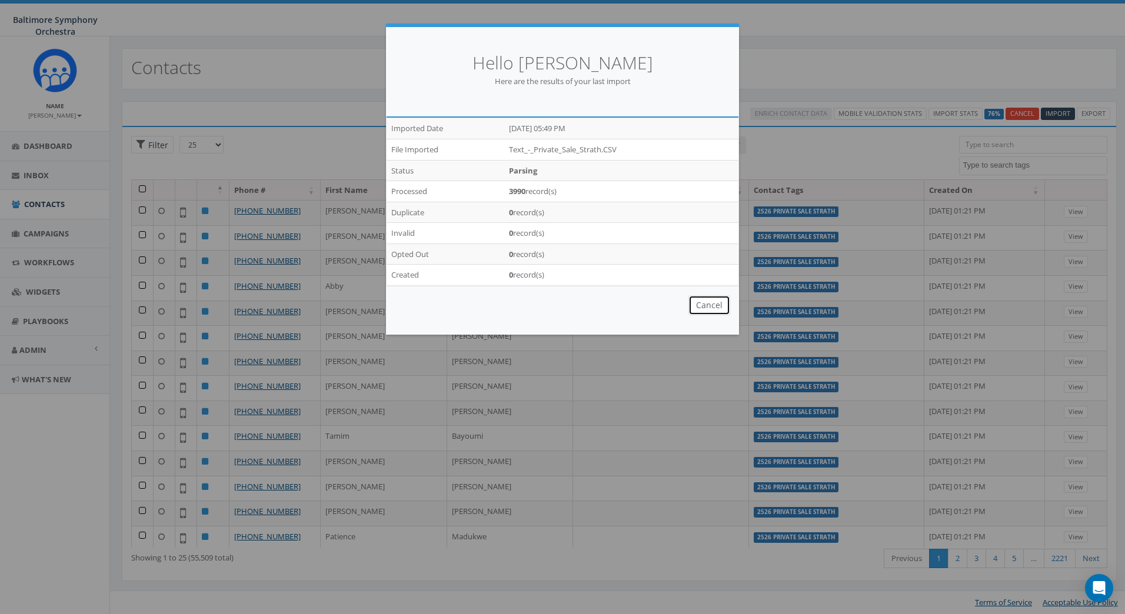
click at [724, 302] on button "Cancel" at bounding box center [709, 305] width 42 height 20
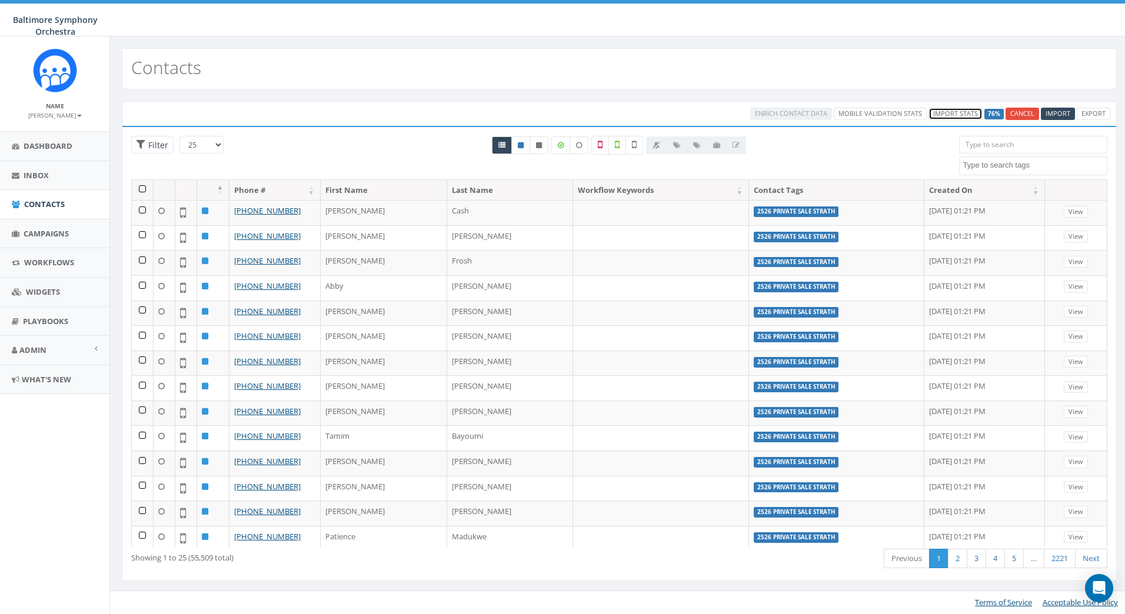
click at [952, 112] on link "Import Stats" at bounding box center [955, 114] width 54 height 12
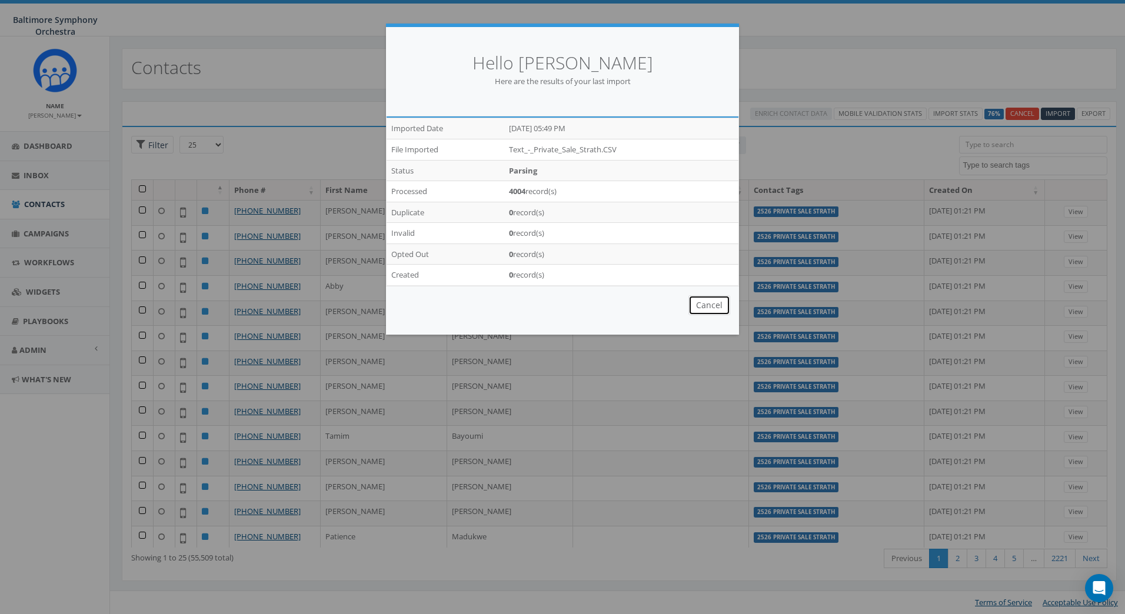
click at [715, 304] on button "Cancel" at bounding box center [709, 305] width 42 height 20
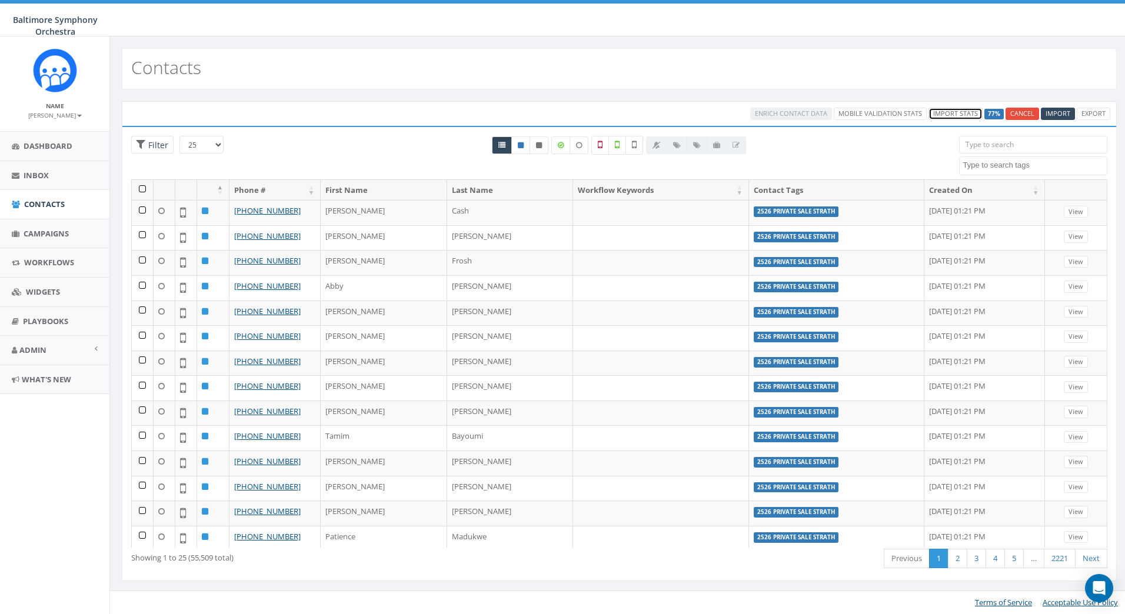
click at [945, 114] on link "Import Stats" at bounding box center [955, 114] width 54 height 12
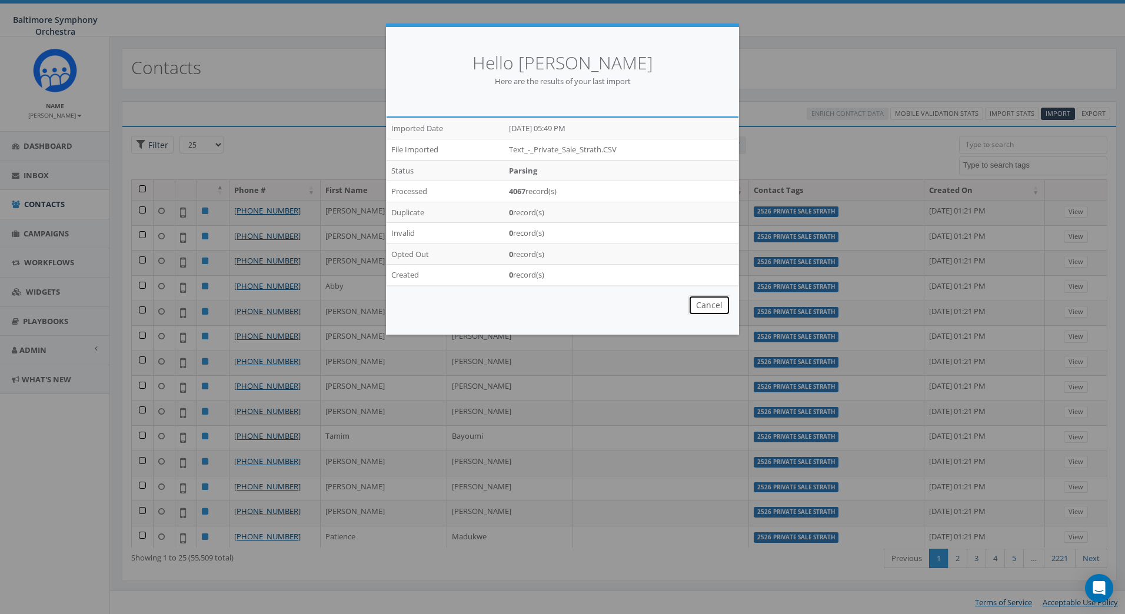
click at [712, 307] on button "Cancel" at bounding box center [709, 305] width 42 height 20
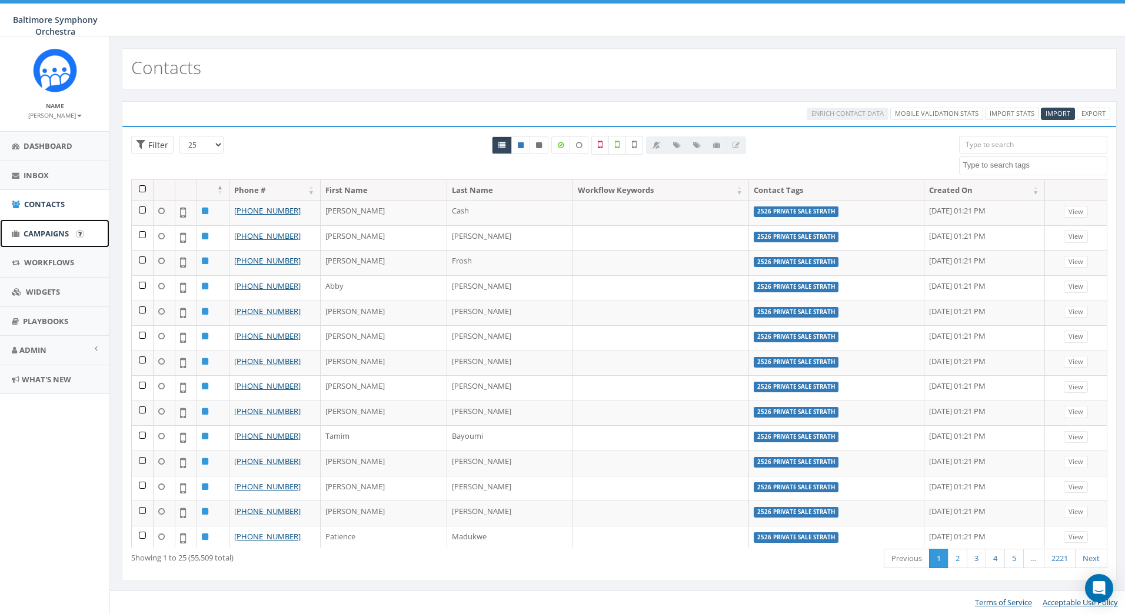
click at [29, 232] on span "Campaigns" at bounding box center [46, 233] width 45 height 11
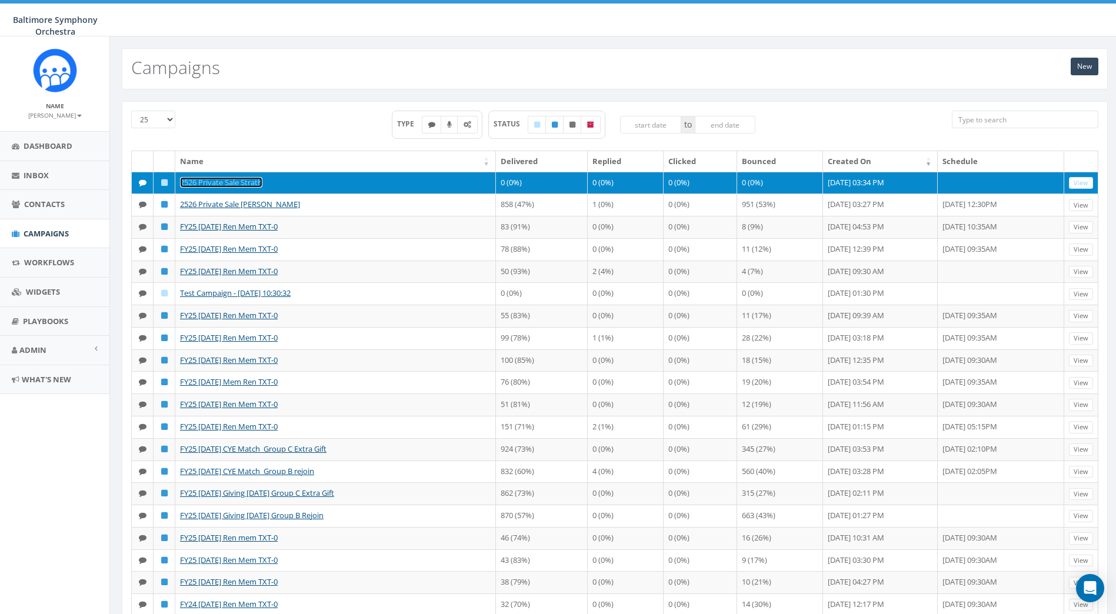
click at [234, 182] on link "2526 Private Sale Strath" at bounding box center [221, 182] width 82 height 11
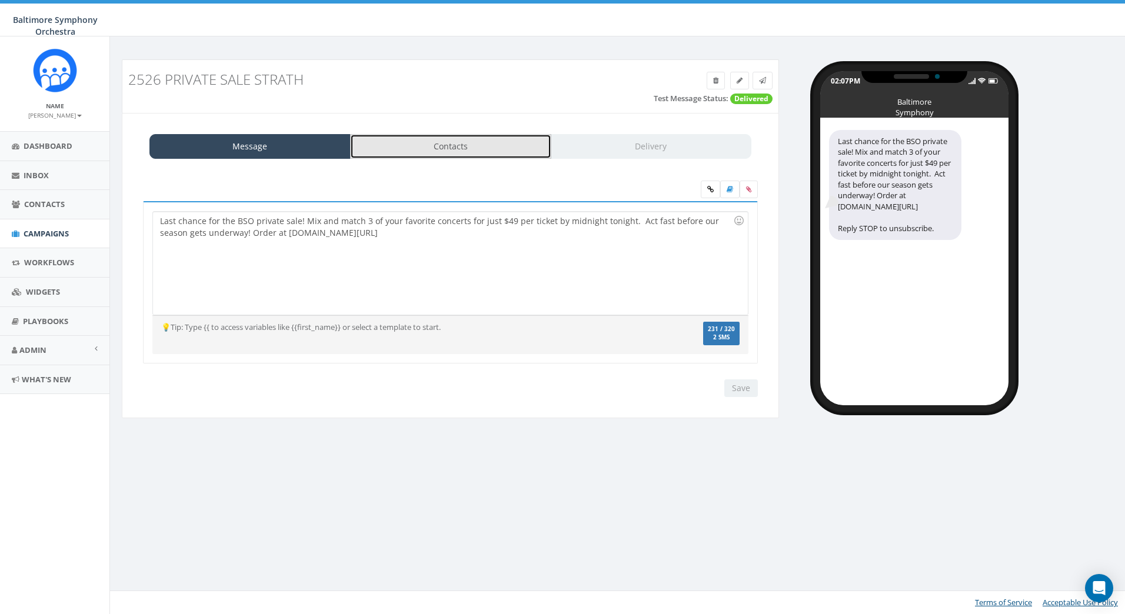
click at [458, 145] on link "Contacts" at bounding box center [450, 146] width 201 height 25
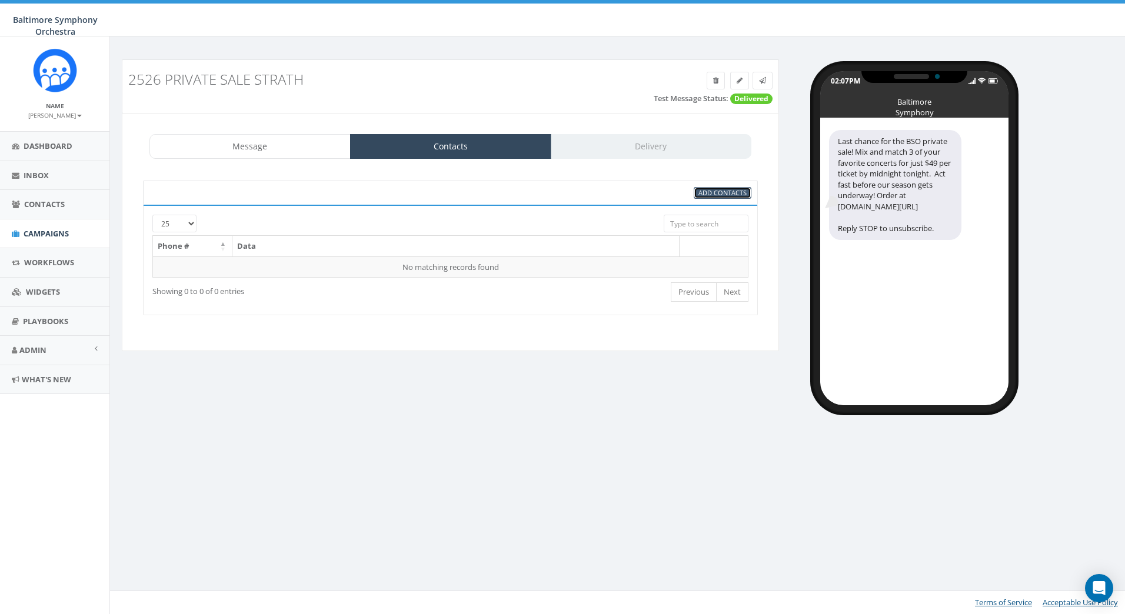
click at [707, 192] on span "Add Contacts" at bounding box center [722, 192] width 48 height 9
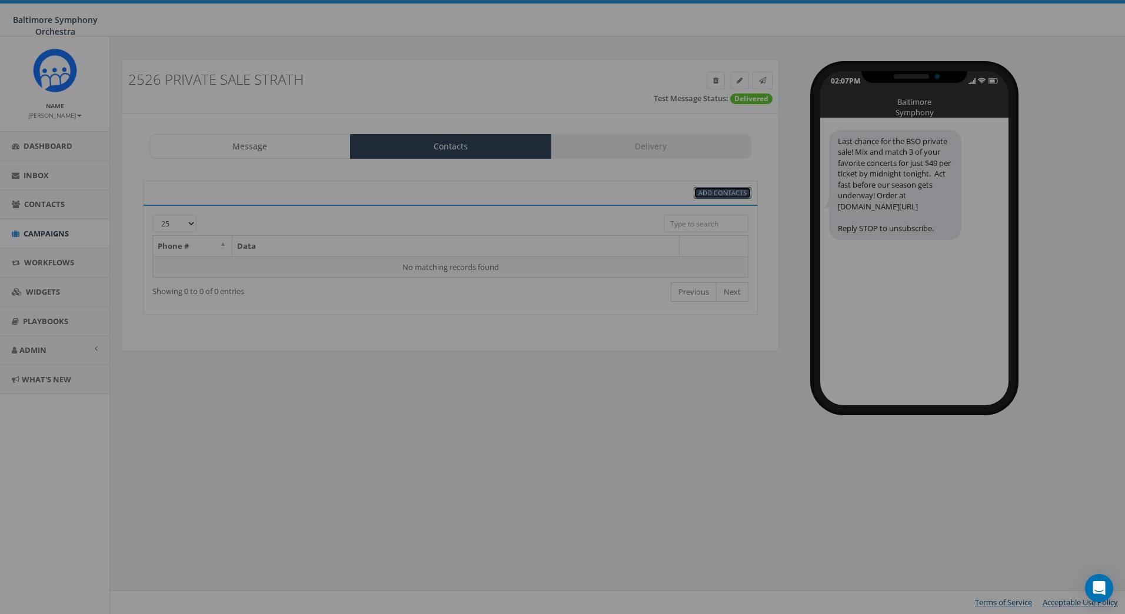
select select
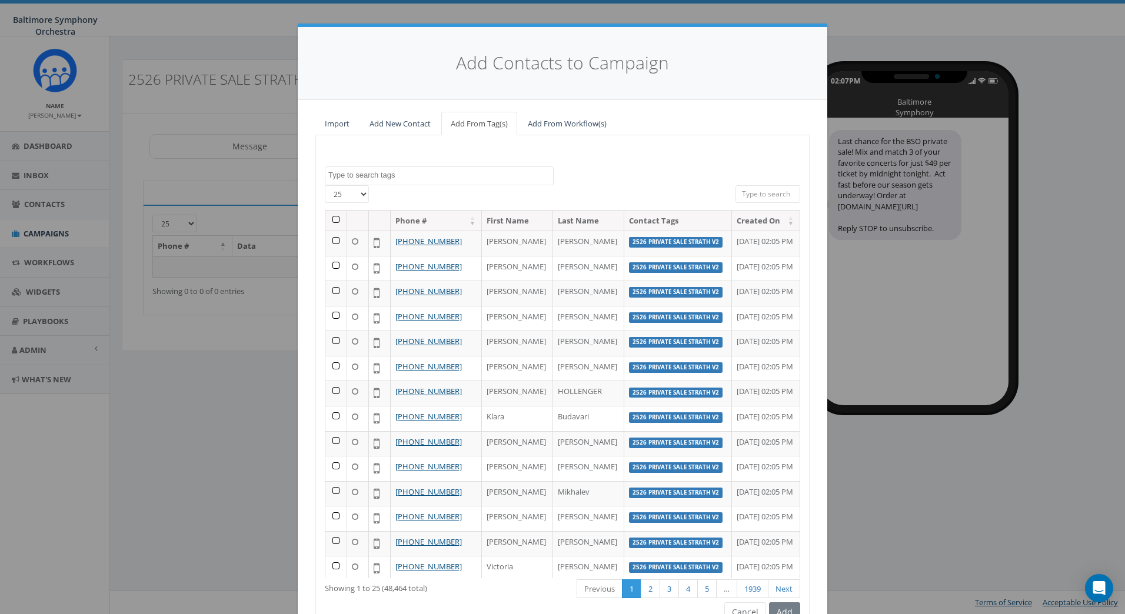
click at [382, 177] on textarea "Search" at bounding box center [440, 175] width 225 height 11
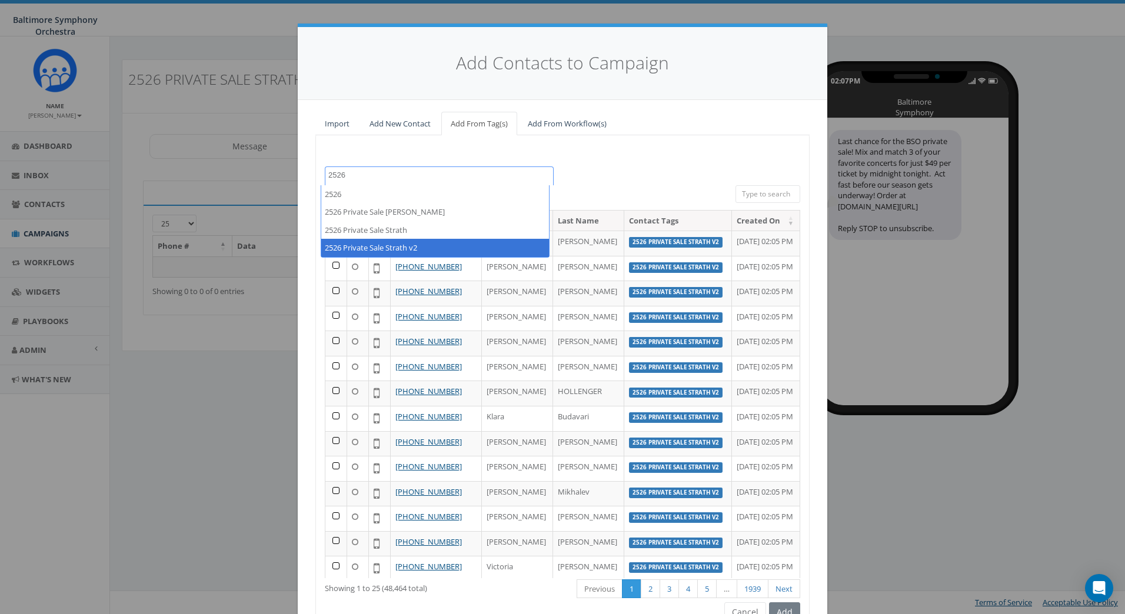
type textarea "2526"
select select "2526 Private Sale Strath v2"
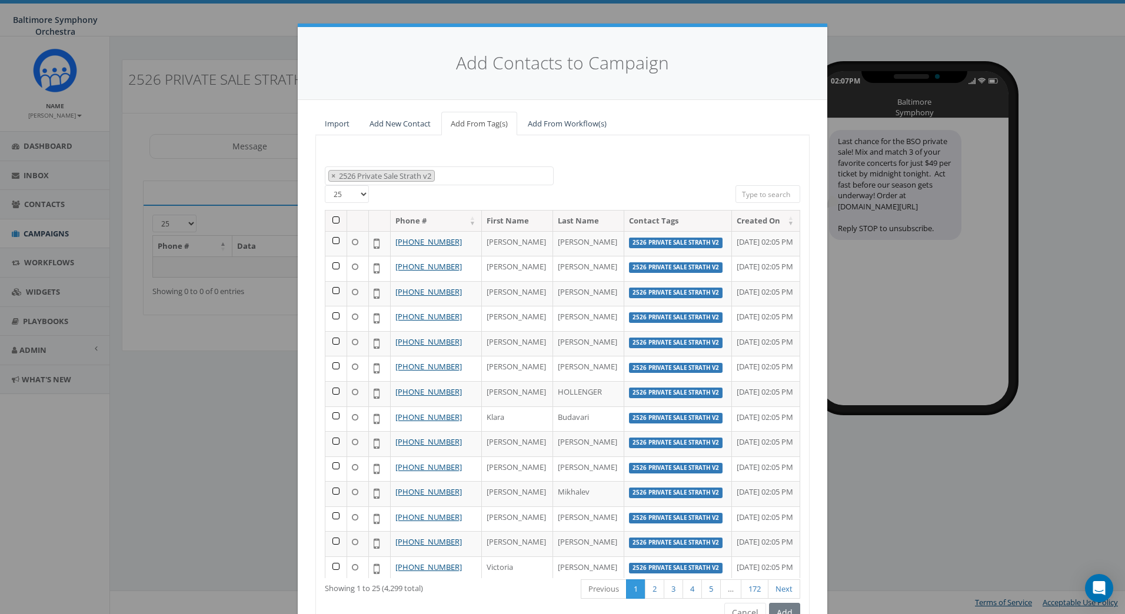
click at [331, 222] on th at bounding box center [336, 221] width 22 height 21
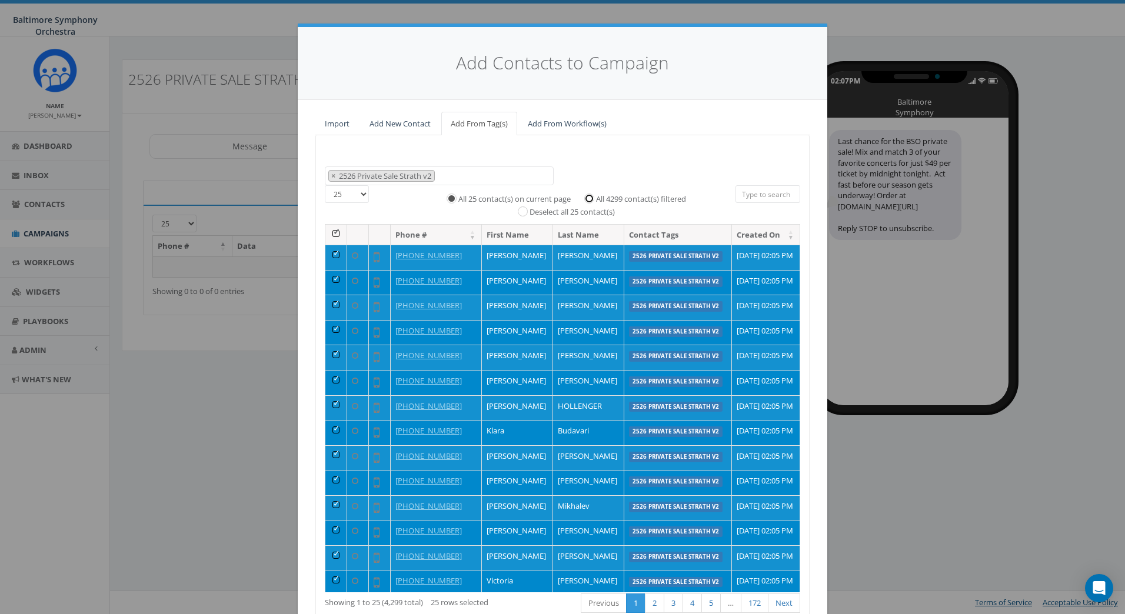
click at [588, 198] on input "All 4299 contact(s) filtered" at bounding box center [592, 198] width 8 height 8
radio input "true"
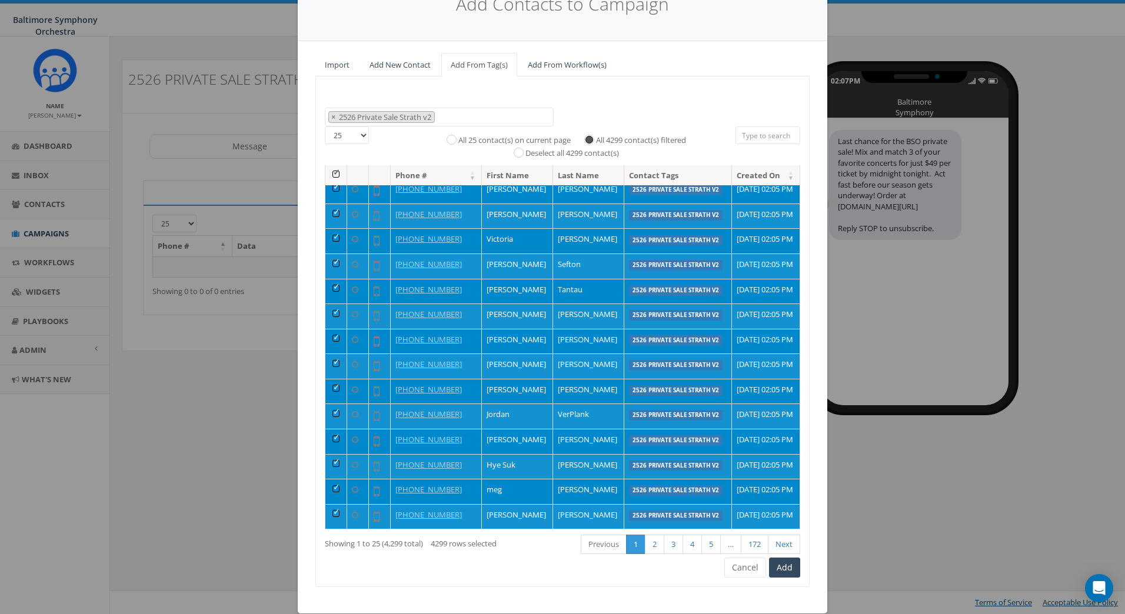
scroll to position [76, 0]
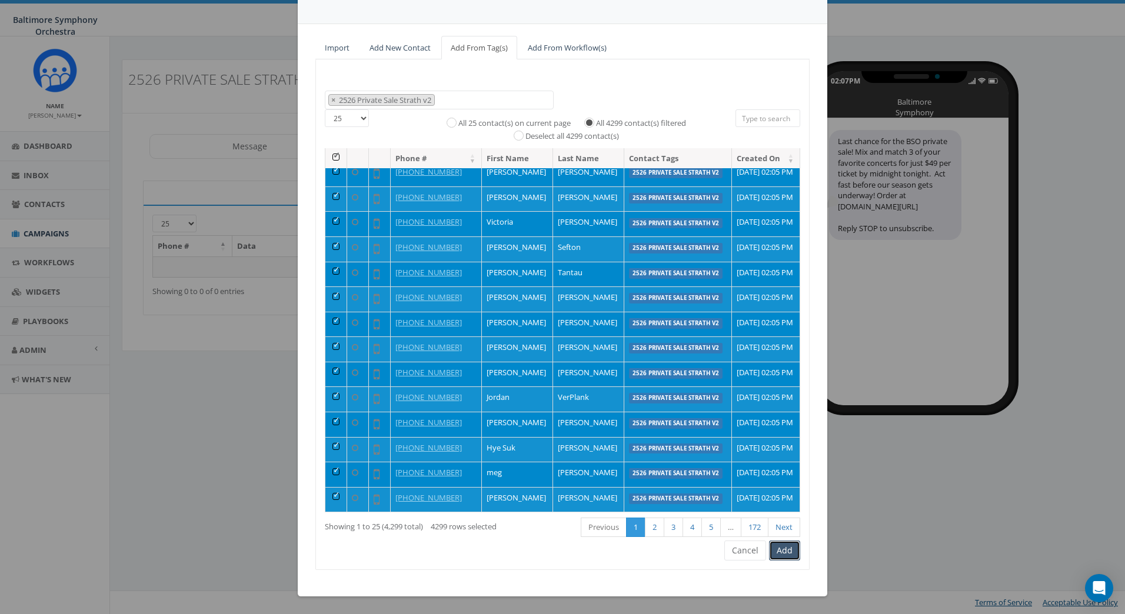
click at [776, 545] on button "Add" at bounding box center [784, 551] width 31 height 20
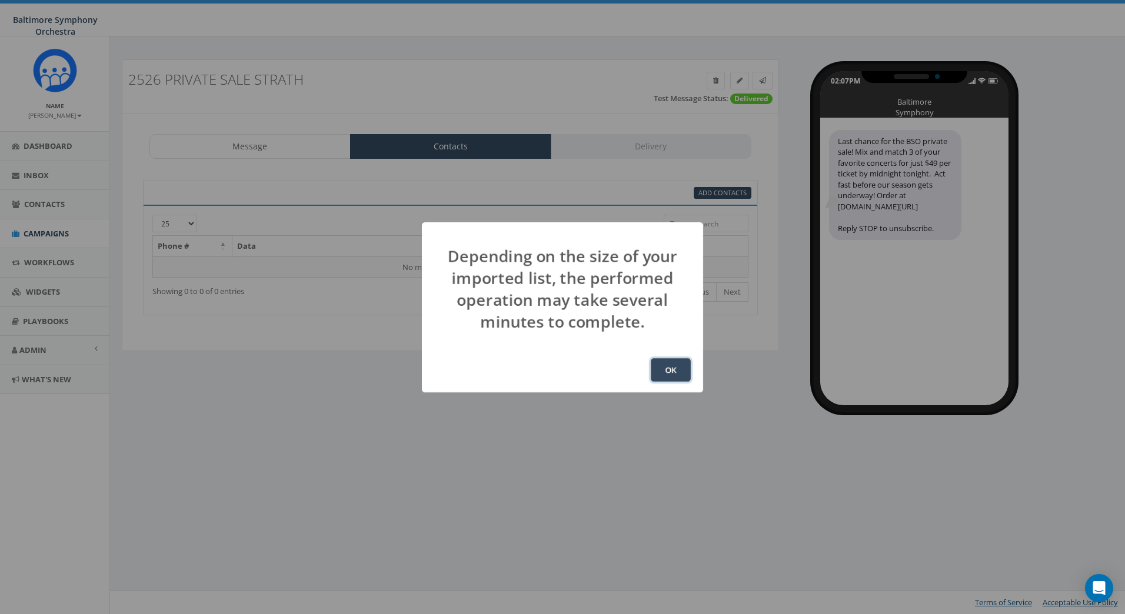
click at [665, 371] on button "OK" at bounding box center [671, 370] width 40 height 24
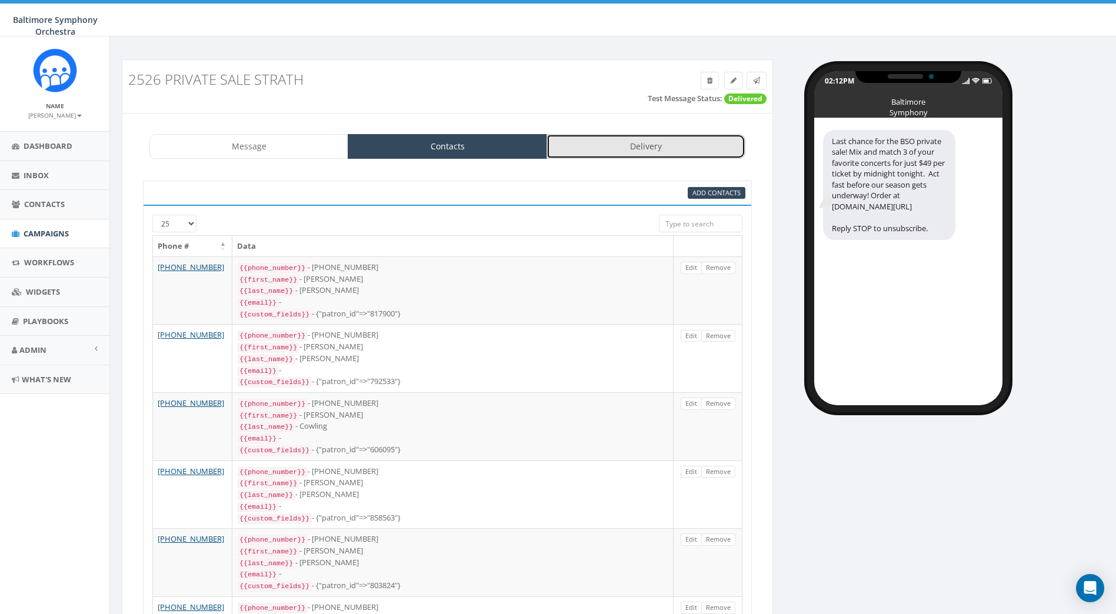
click at [645, 148] on link "Delivery" at bounding box center [646, 146] width 199 height 25
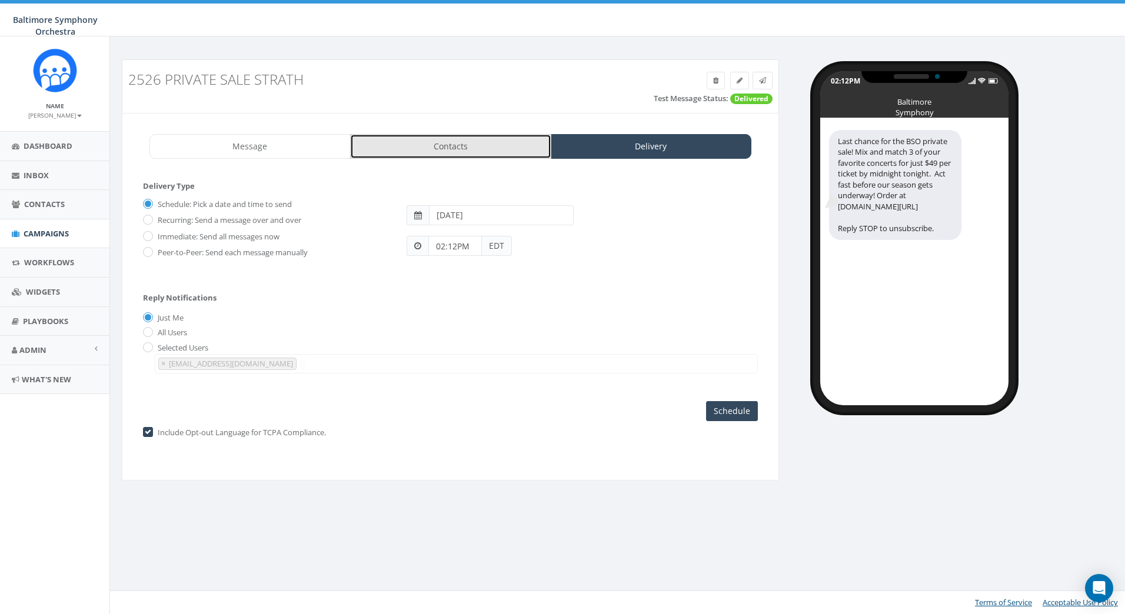
click at [520, 154] on link "Contacts" at bounding box center [450, 146] width 201 height 25
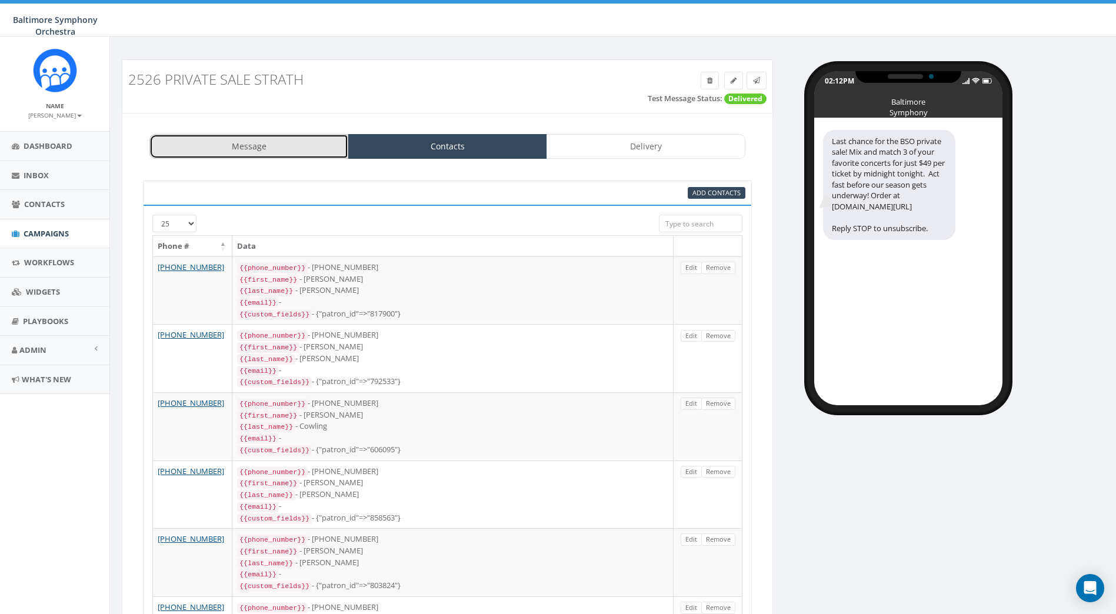
click at [245, 142] on link "Message" at bounding box center [248, 146] width 199 height 25
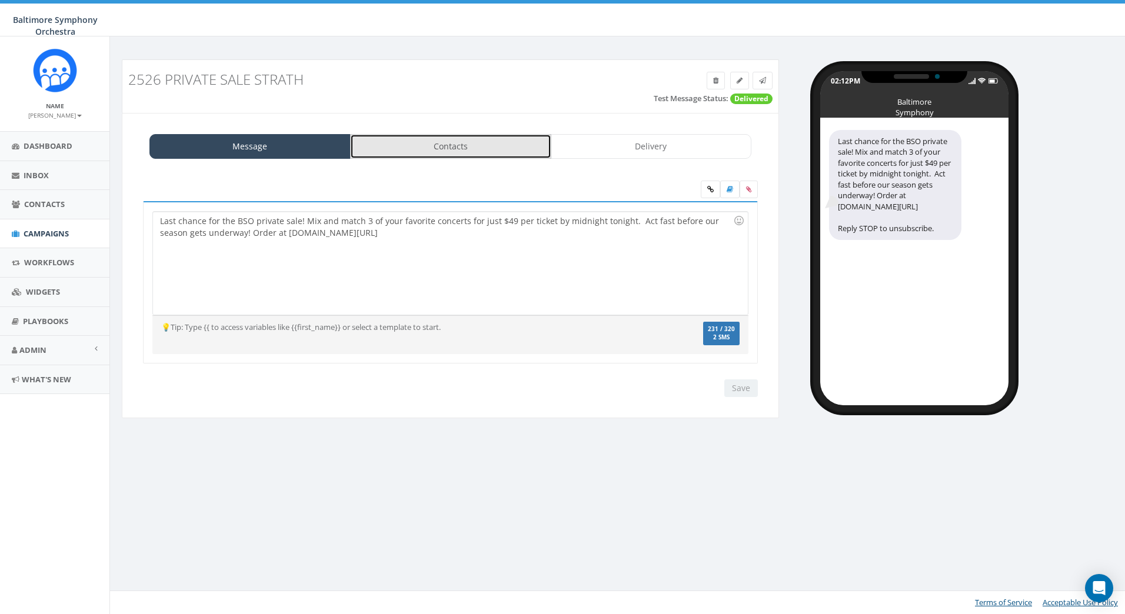
click at [424, 141] on link "Contacts" at bounding box center [450, 146] width 201 height 25
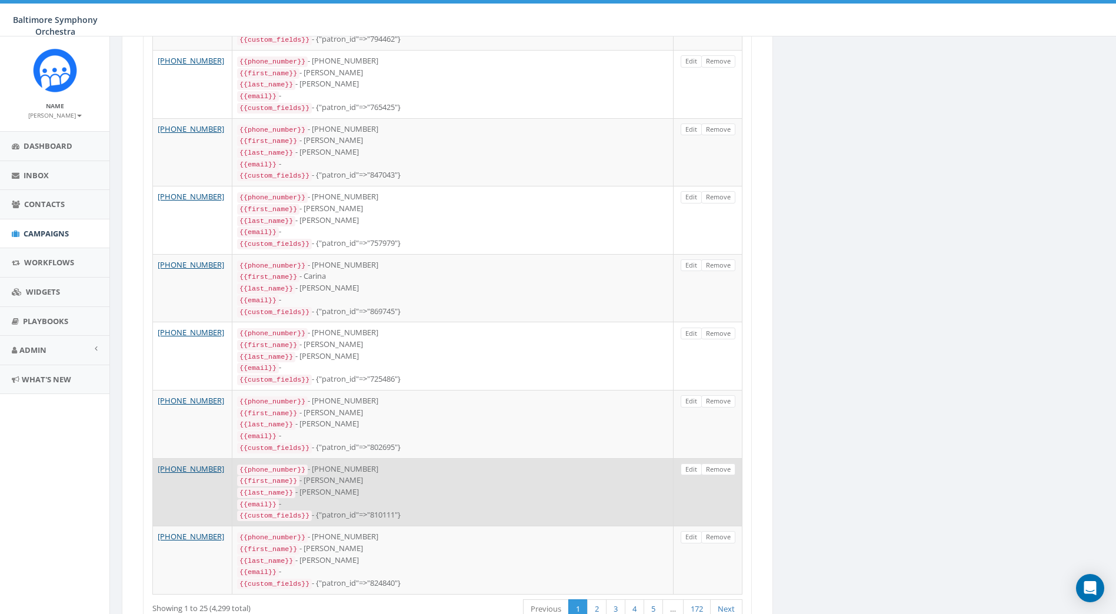
scroll to position [1369, 0]
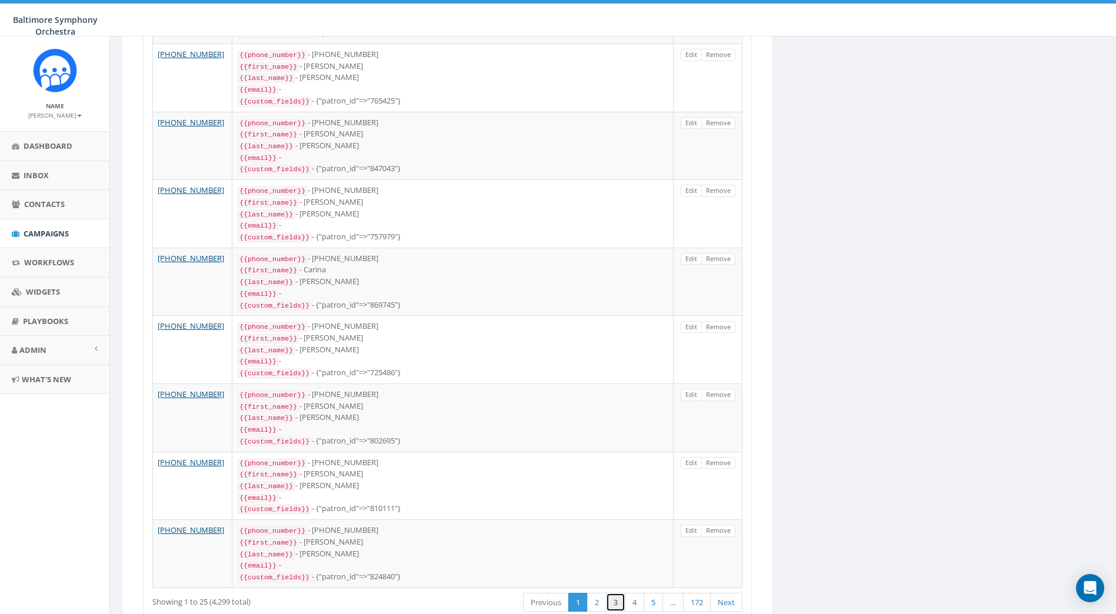
click at [614, 593] on link "3" at bounding box center [615, 602] width 19 height 19
click at [629, 593] on link "4" at bounding box center [634, 602] width 19 height 19
click at [649, 593] on link "5" at bounding box center [653, 602] width 19 height 19
click at [729, 593] on link "Next" at bounding box center [726, 602] width 32 height 19
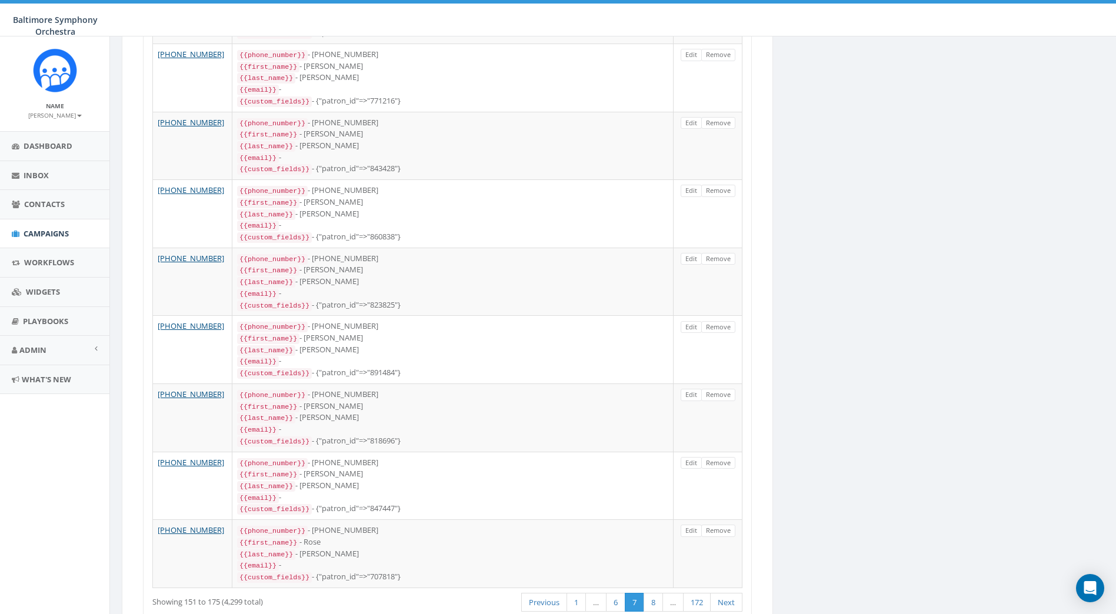
click at [729, 593] on link "Next" at bounding box center [726, 602] width 32 height 19
click at [651, 593] on link "11" at bounding box center [651, 602] width 24 height 19
click at [725, 593] on link "Next" at bounding box center [726, 602] width 32 height 19
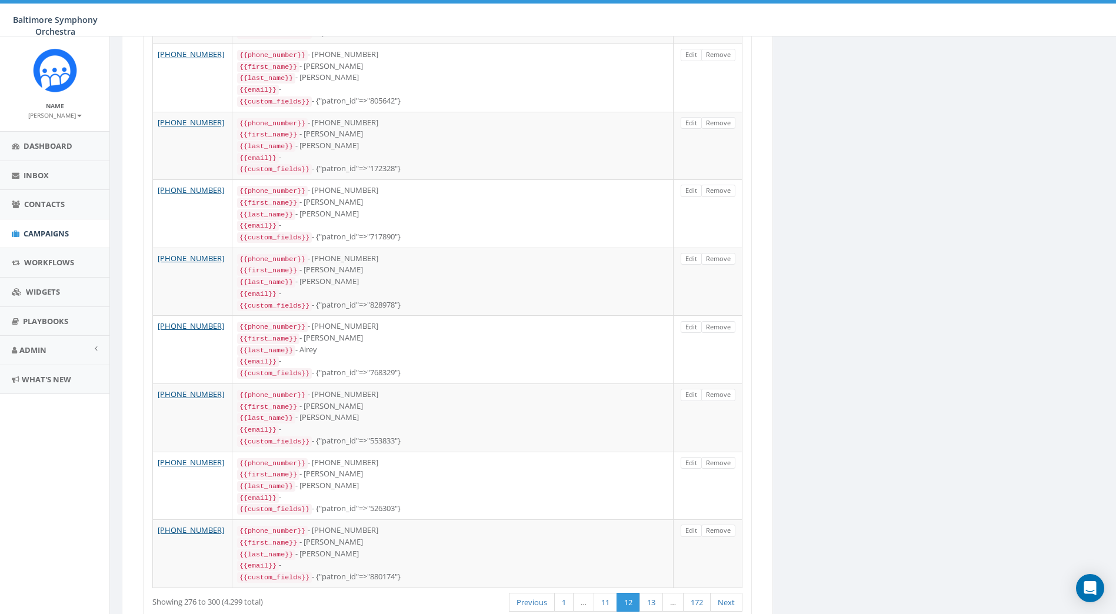
click at [725, 593] on link "Next" at bounding box center [726, 602] width 32 height 19
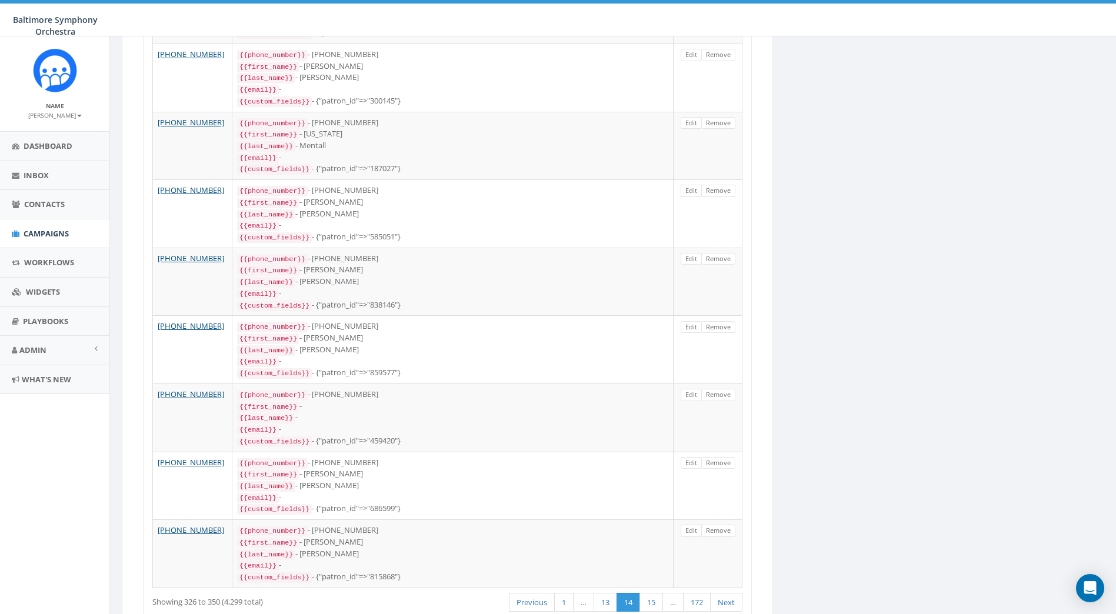
click at [725, 593] on link "Next" at bounding box center [726, 602] width 32 height 19
click at [657, 593] on link "20" at bounding box center [651, 602] width 24 height 19
click at [699, 593] on link "172" at bounding box center [697, 602] width 28 height 19
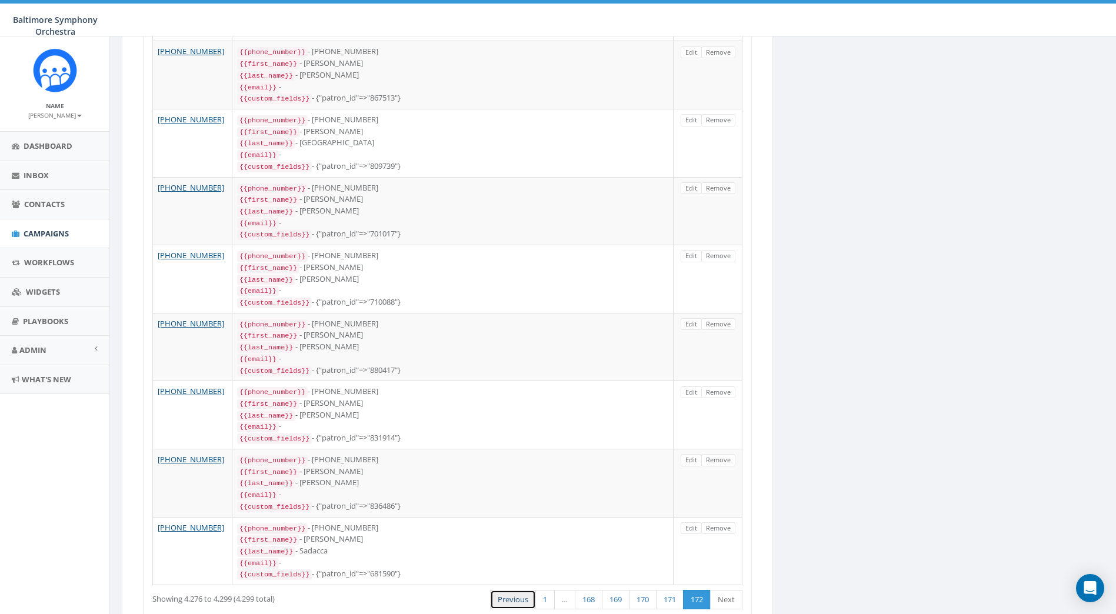
click at [505, 590] on link "Previous" at bounding box center [513, 599] width 46 height 19
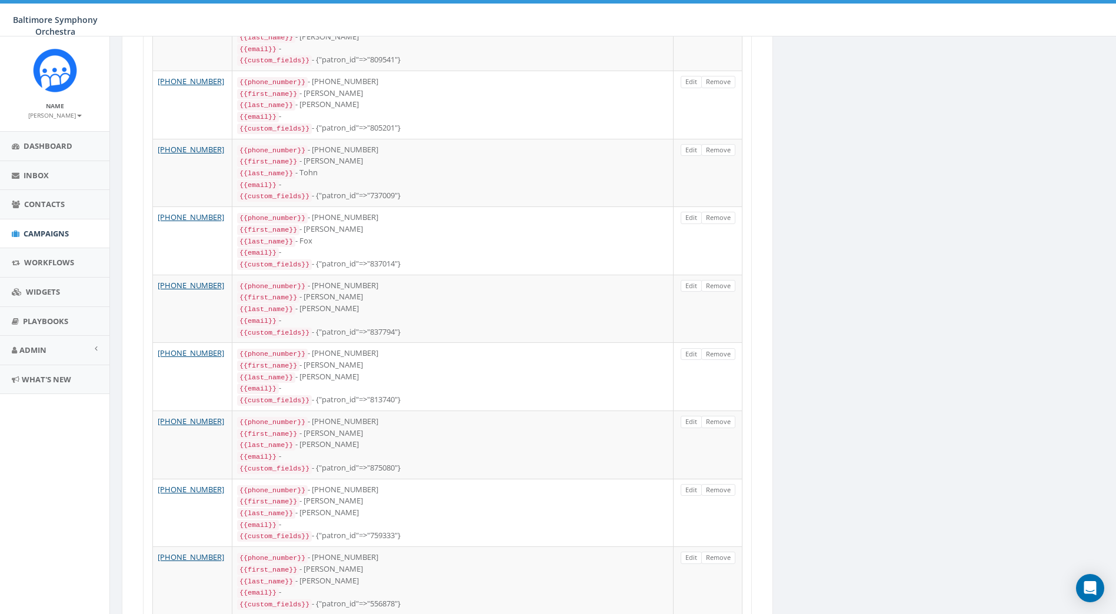
scroll to position [1363, 0]
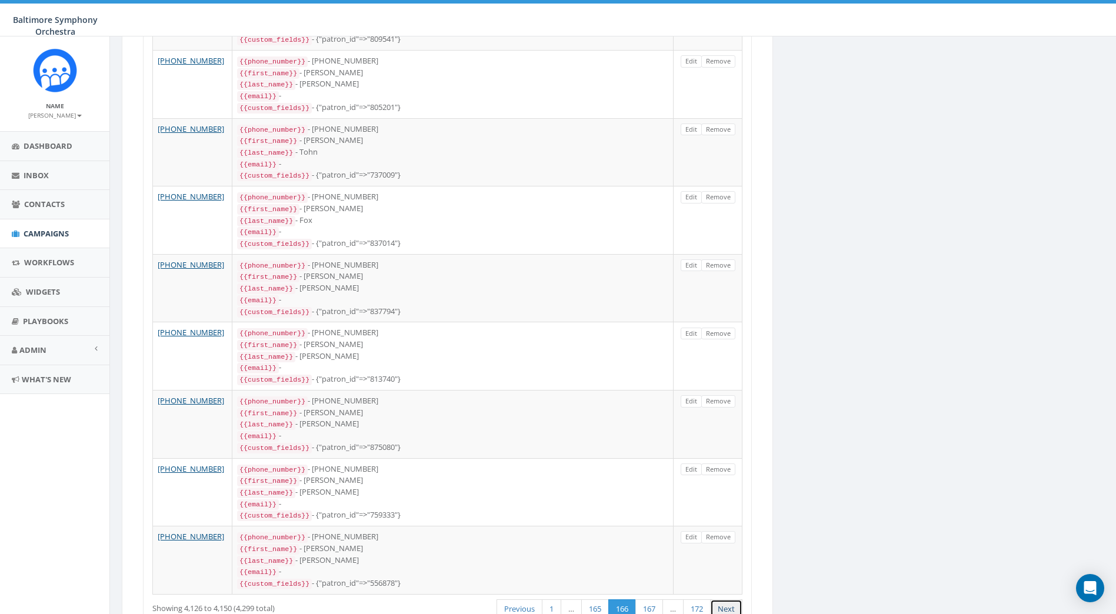
click at [732, 599] on link "Next" at bounding box center [726, 608] width 32 height 19
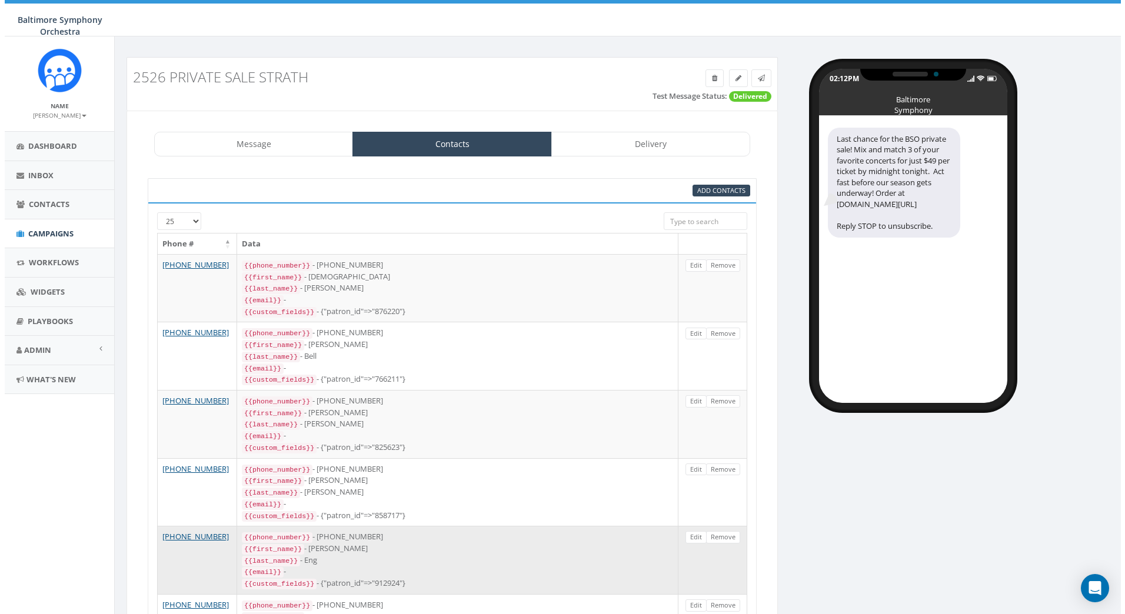
scroll to position [0, 0]
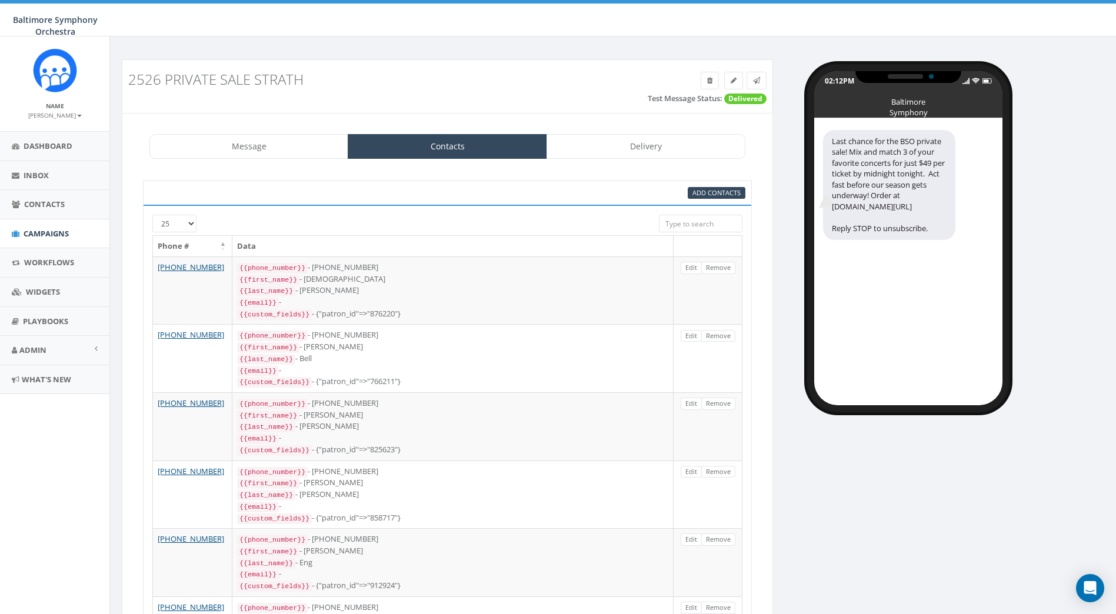
click at [686, 228] on input "search" at bounding box center [701, 224] width 84 height 18
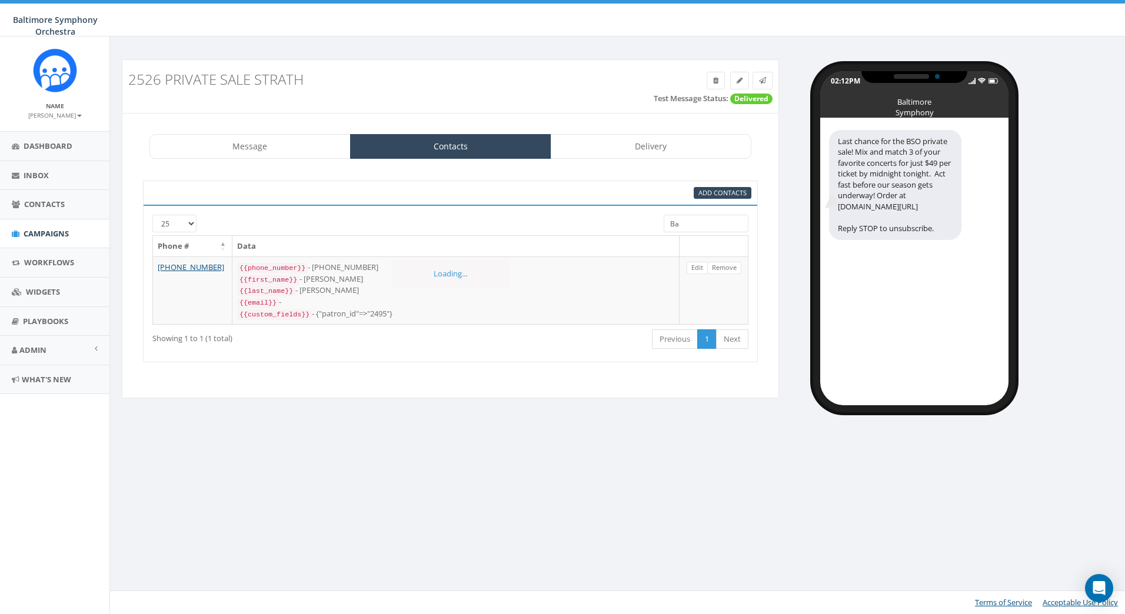
type input "B"
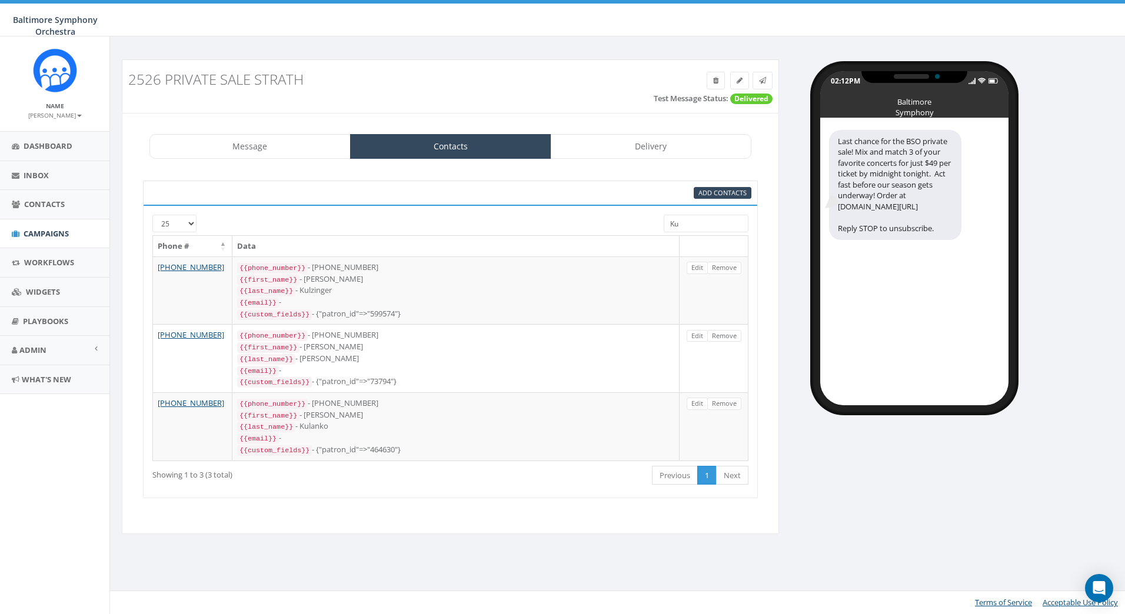
type input "K"
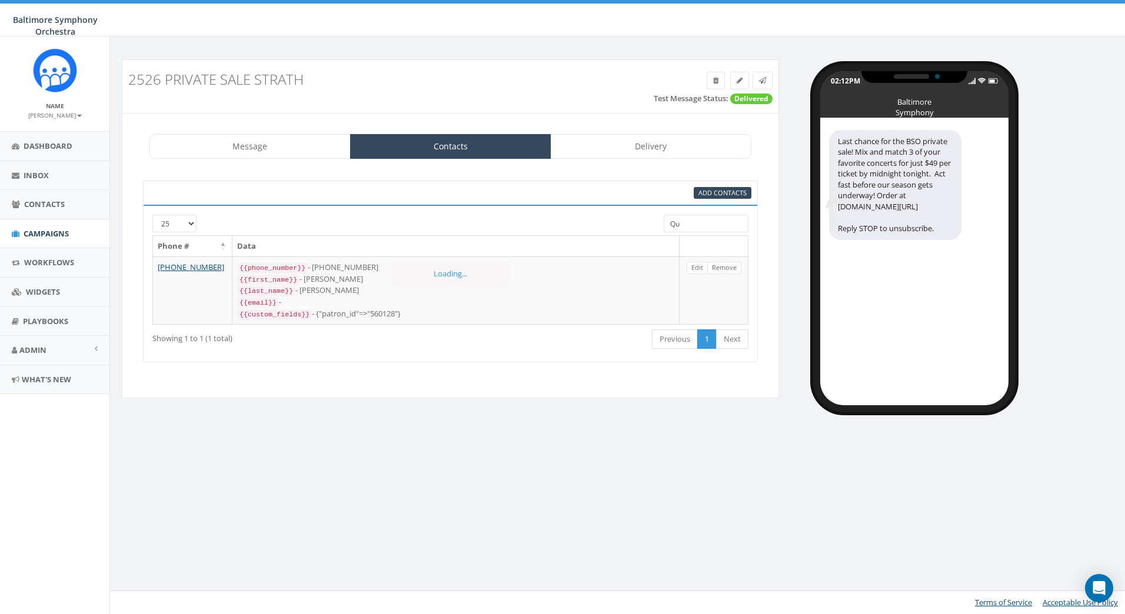
type input "Q"
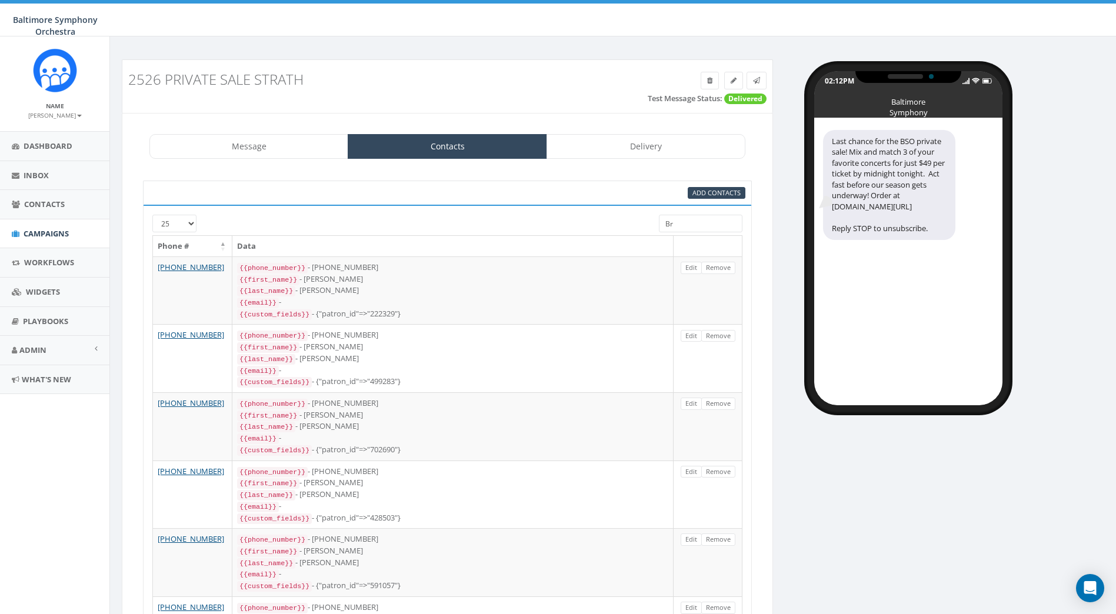
type input "B"
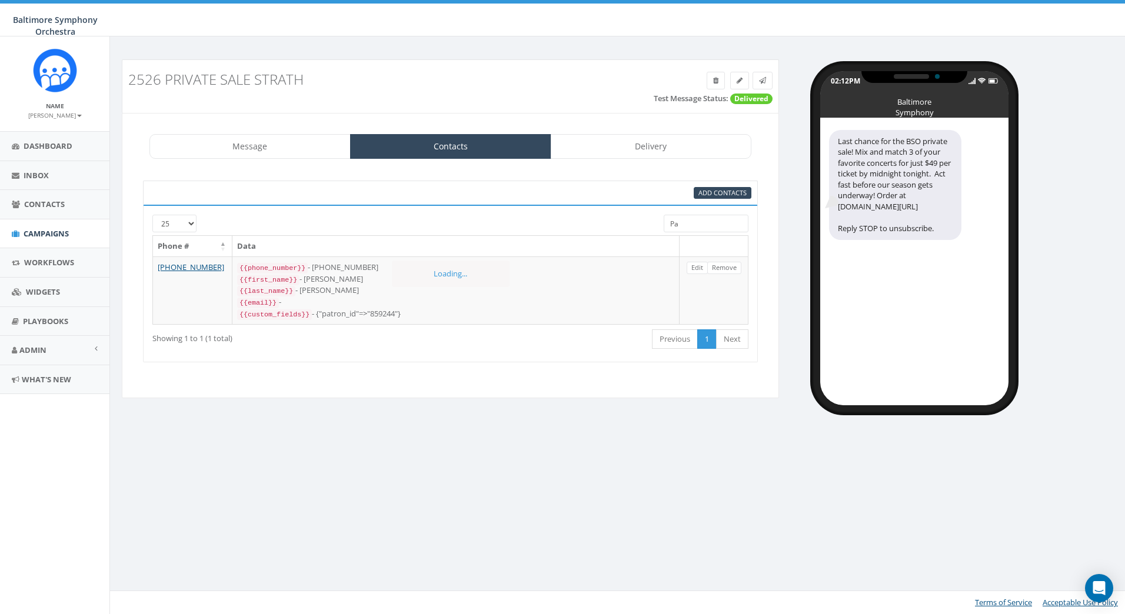
type input "P"
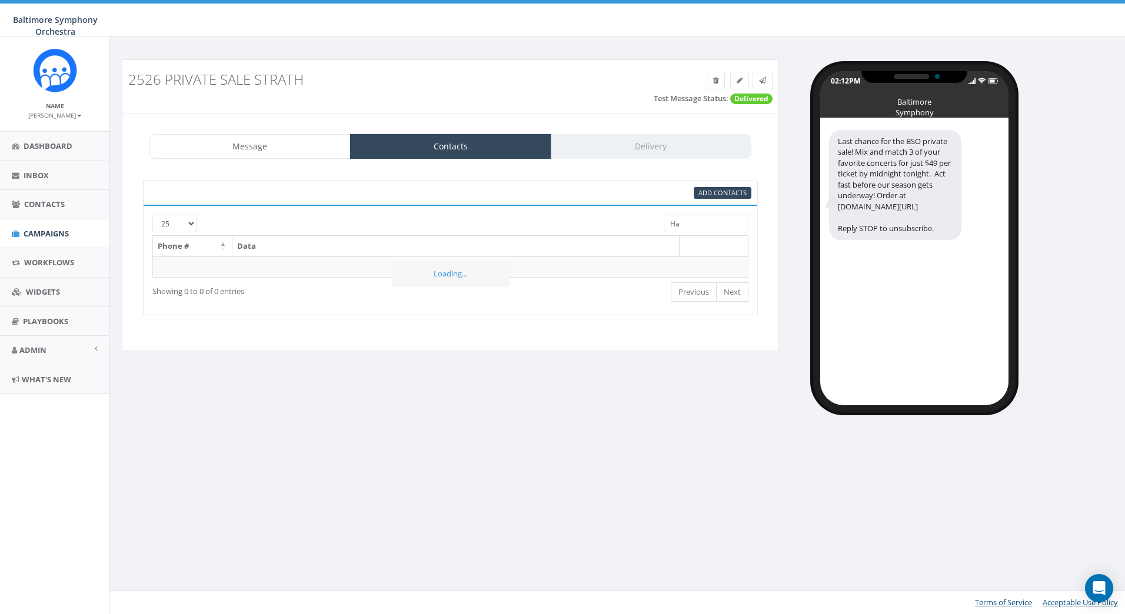
type input "H"
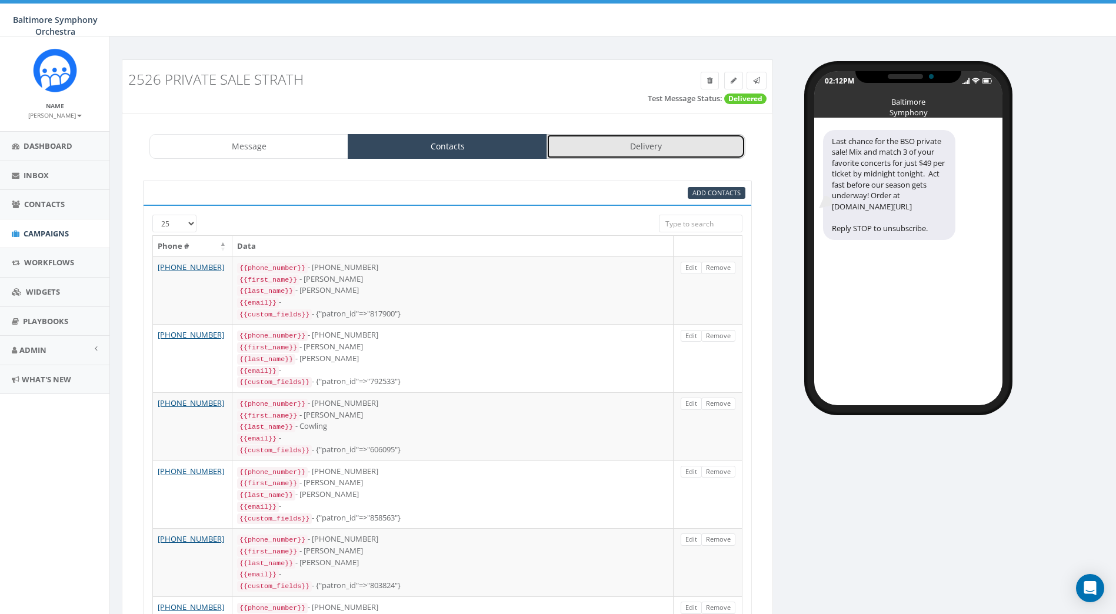
click at [667, 136] on link "Delivery" at bounding box center [646, 146] width 199 height 25
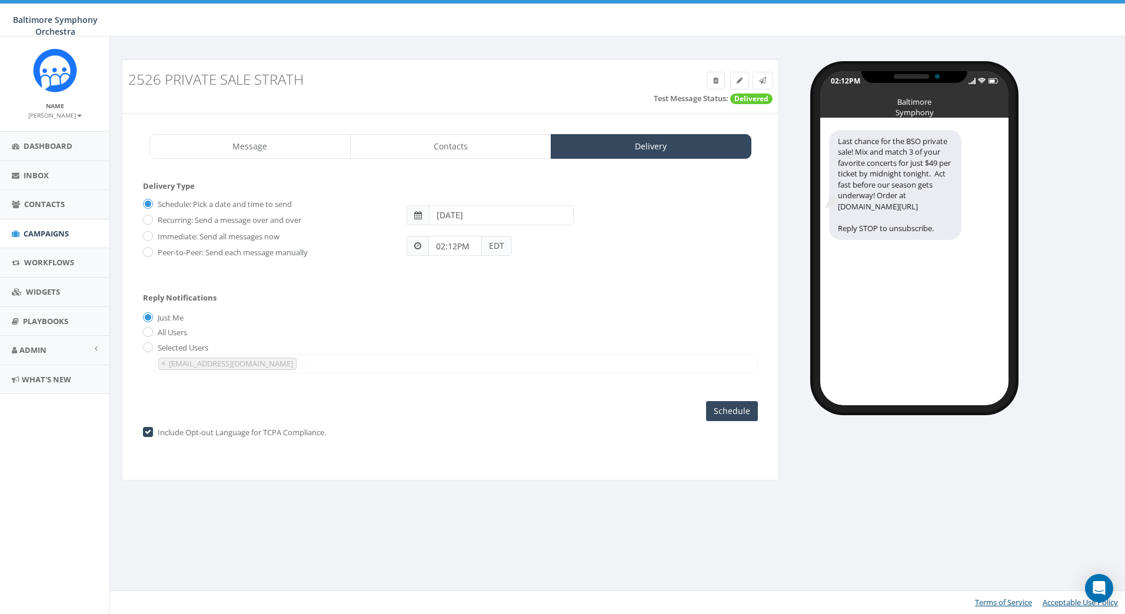
click at [470, 218] on input "2025-09-20" at bounding box center [501, 215] width 145 height 20
click at [532, 309] on td "19" at bounding box center [530, 309] width 18 height 18
type input "2025-09-19"
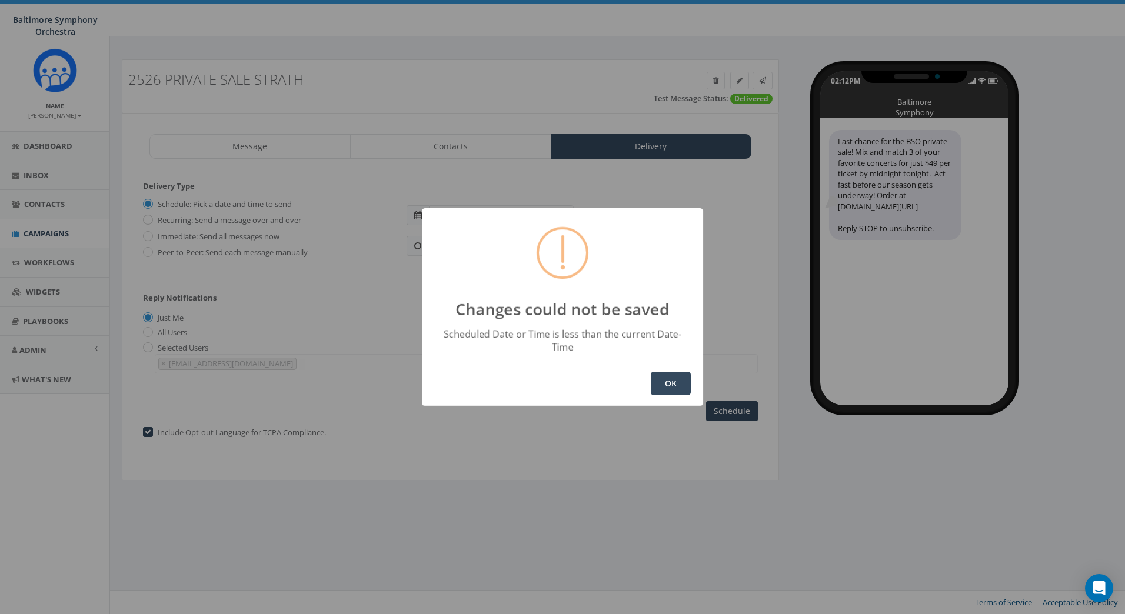
click at [674, 377] on button "OK" at bounding box center [671, 384] width 40 height 24
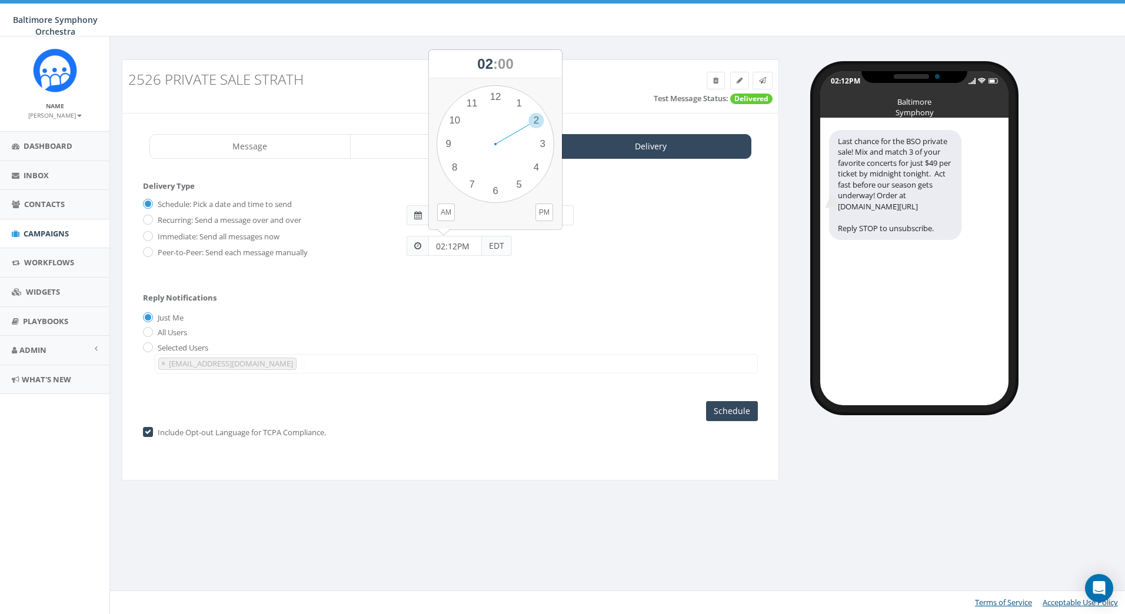
click at [455, 249] on input "02:12PM" at bounding box center [455, 246] width 54 height 20
drag, startPoint x: 540, startPoint y: 121, endPoint x: 540, endPoint y: 146, distance: 24.7
click at [540, 146] on div "1 2 3 4 5 6 7 8 9 10 11 12 00 05 10 15 20 25 30 35 40 45 50 55" at bounding box center [496, 144] width 118 height 118
click at [493, 91] on div "1 2 3 4 5 6 7 8 9 10 11 12 00 05 10 15 20 25 30 35 40 45 50 55" at bounding box center [496, 144] width 118 height 118
type input "03:00PM"
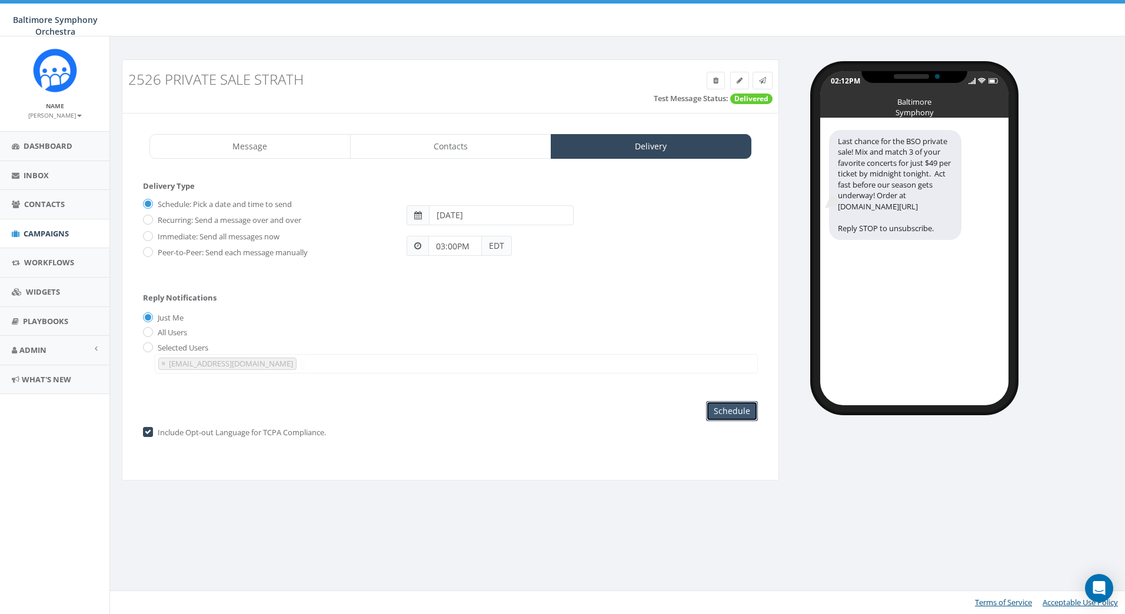
click at [742, 414] on input "Schedule" at bounding box center [732, 411] width 52 height 20
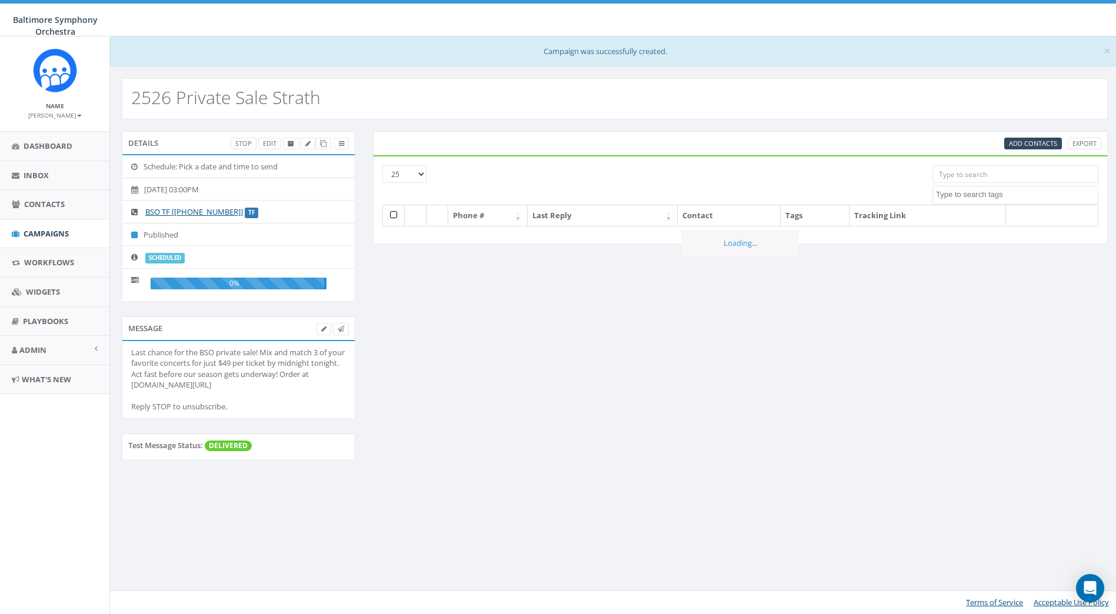
select select
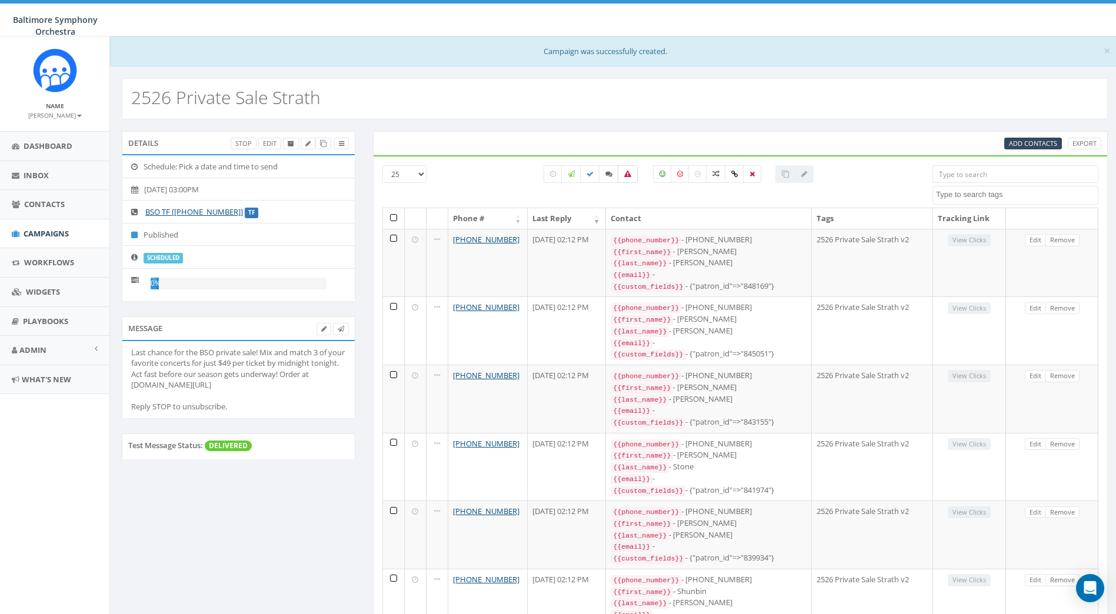
click at [626, 175] on icon at bounding box center [627, 174] width 7 height 7
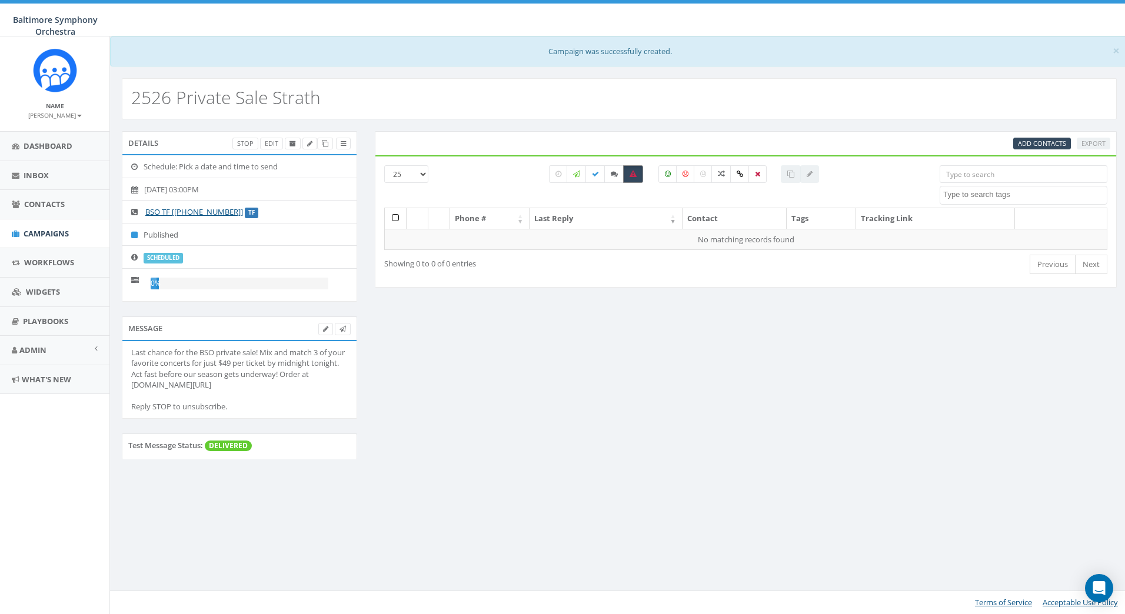
click at [631, 174] on icon at bounding box center [632, 174] width 7 height 7
checkbox input "false"
